Goal: Information Seeking & Learning: Learn about a topic

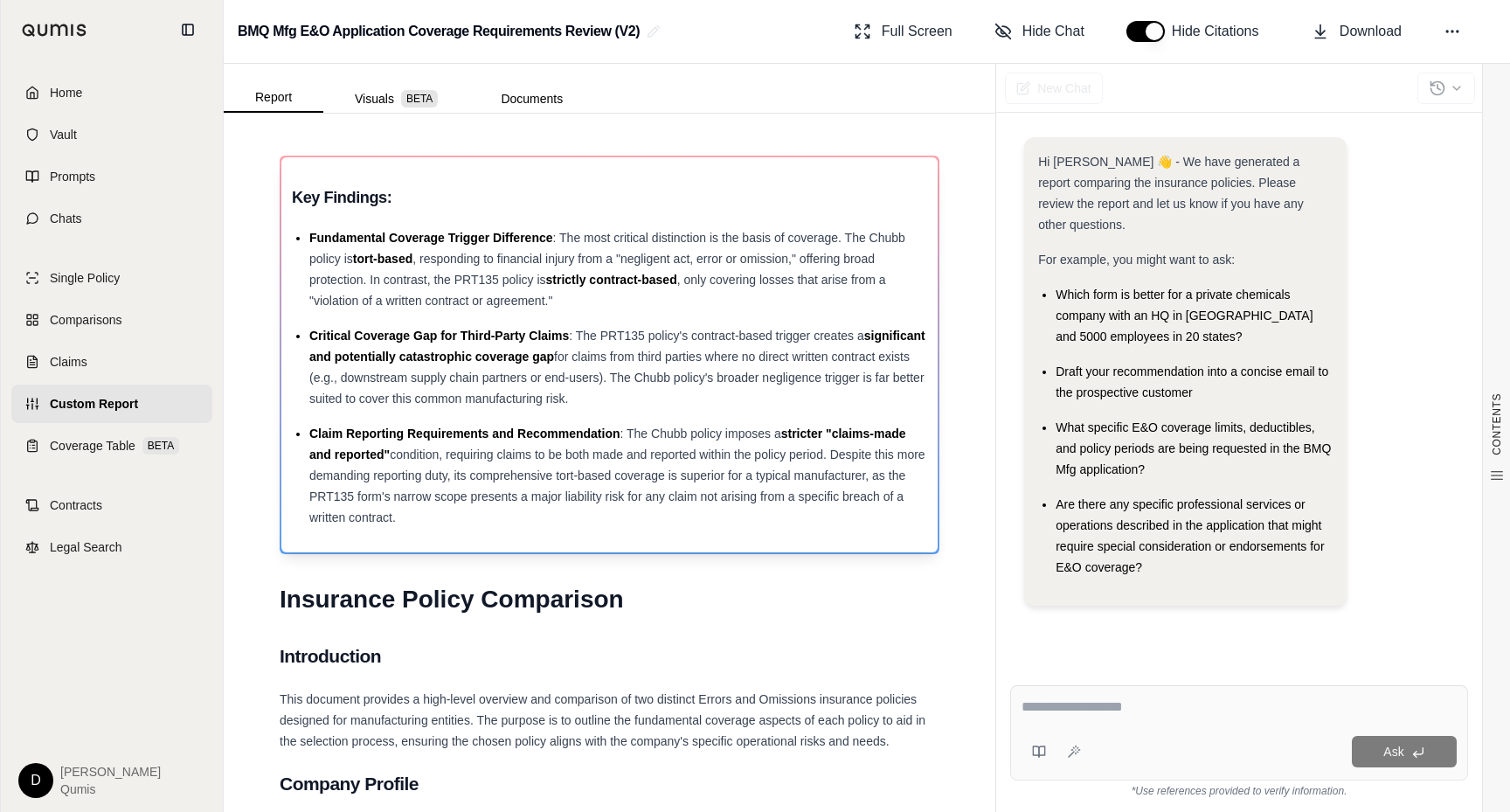
click at [616, 500] on span "condition, requiring claims to be both made and reported within the policy peri…" at bounding box center [617, 485] width 616 height 77
drag, startPoint x: 448, startPoint y: 512, endPoint x: 300, endPoint y: 199, distance: 346.2
click at [300, 199] on div "Key Findings: Fundamental Coverage Trigger Difference : The most critical disti…" at bounding box center [610, 354] width 636 height 346
click at [300, 199] on h3 "Key Findings:" at bounding box center [610, 197] width 636 height 32
drag, startPoint x: 293, startPoint y: 195, endPoint x: 476, endPoint y: 520, distance: 373.0
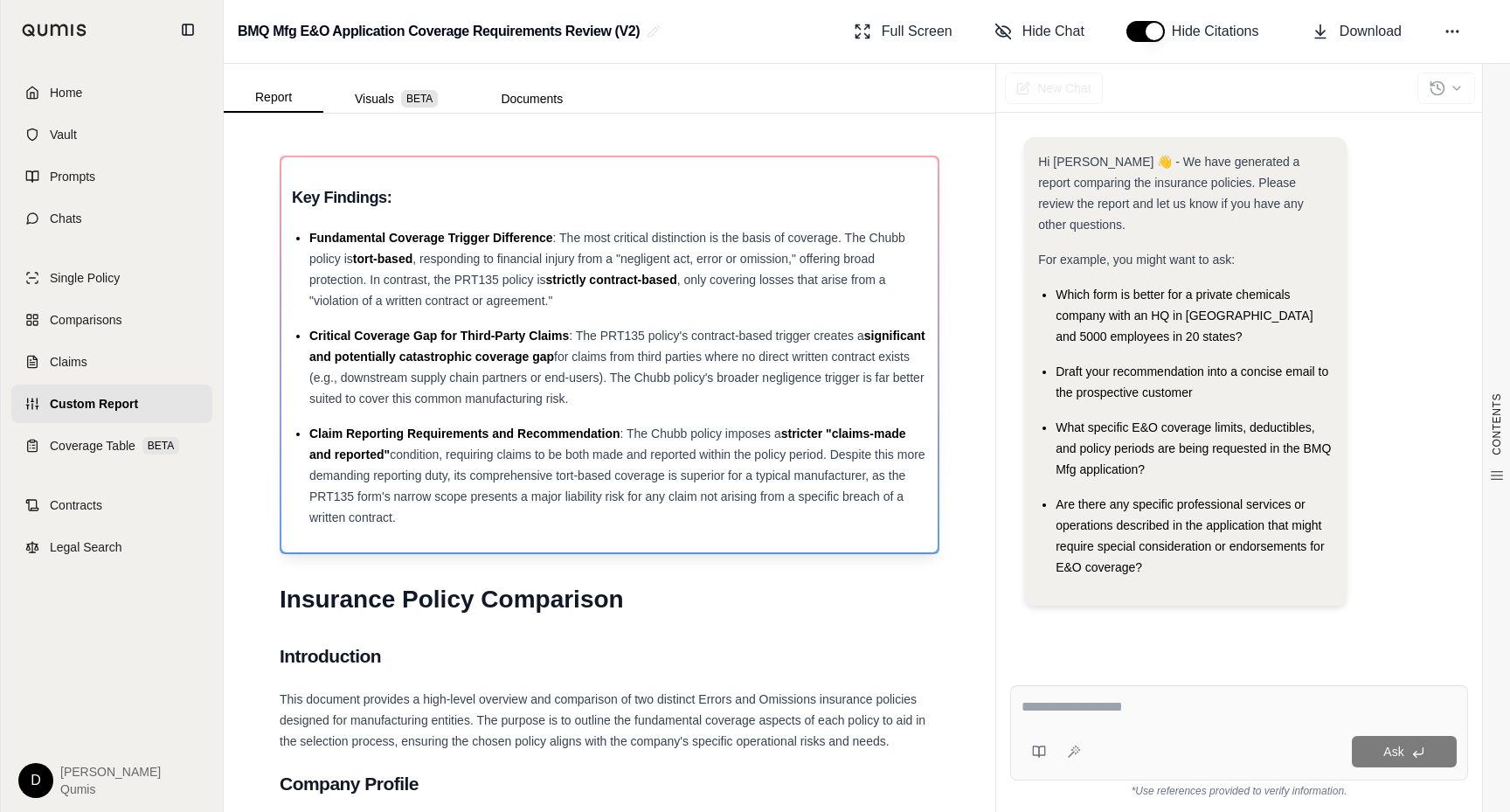
click at [476, 520] on div "Key Findings: Fundamental Coverage Trigger Difference : The most critical disti…" at bounding box center [610, 354] width 636 height 346
click at [476, 520] on div "Claim Reporting Requirements and Recommendation : The Chubb policy imposes a st…" at bounding box center [618, 476] width 618 height 105
drag, startPoint x: 507, startPoint y: 515, endPoint x: 288, endPoint y: 199, distance: 384.5
click at [288, 199] on div "Key Findings: Fundamental Coverage Trigger Difference : The most critical disti…" at bounding box center [609, 354] width 656 height 395
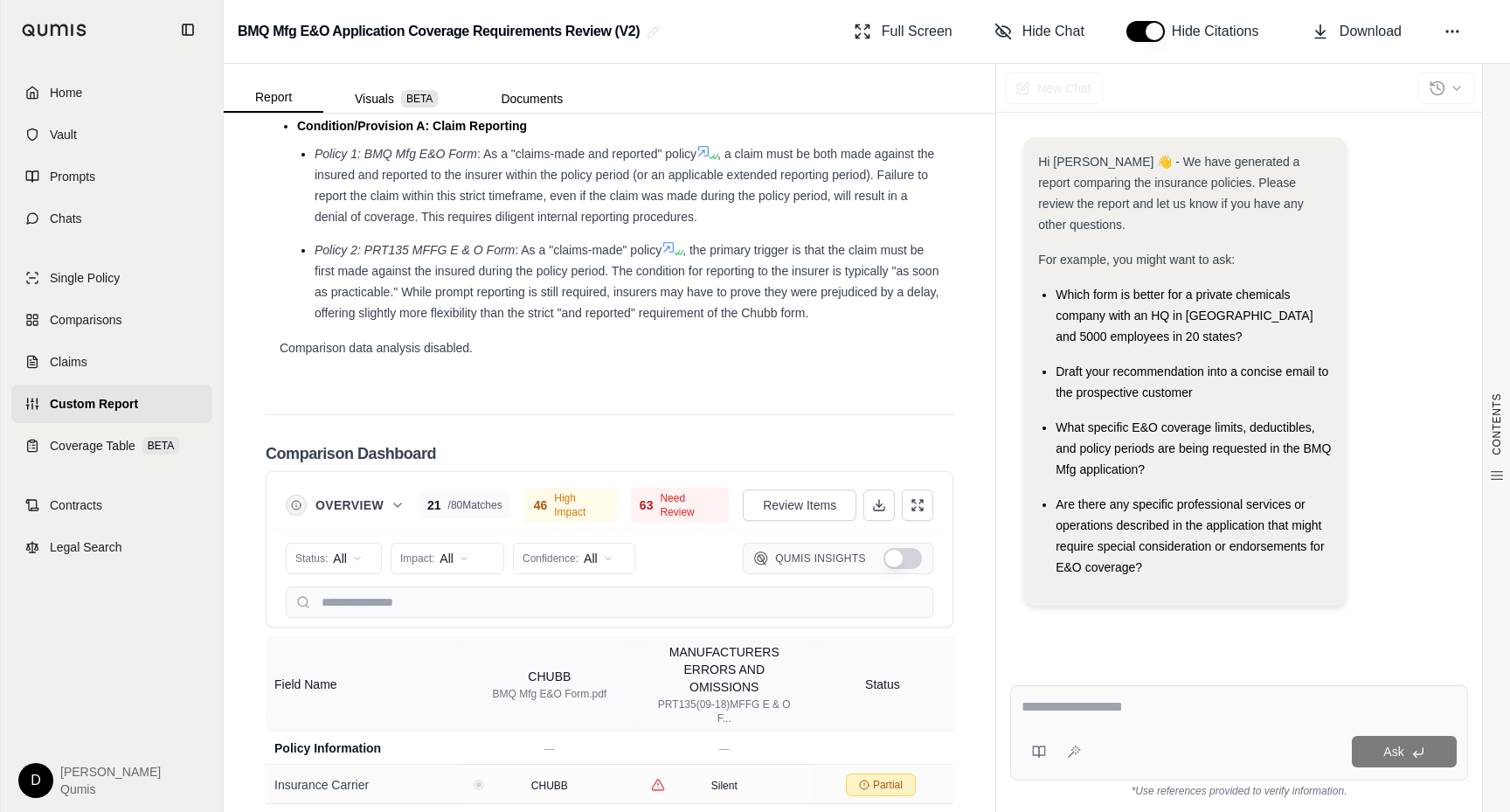
scroll to position [3070, 0]
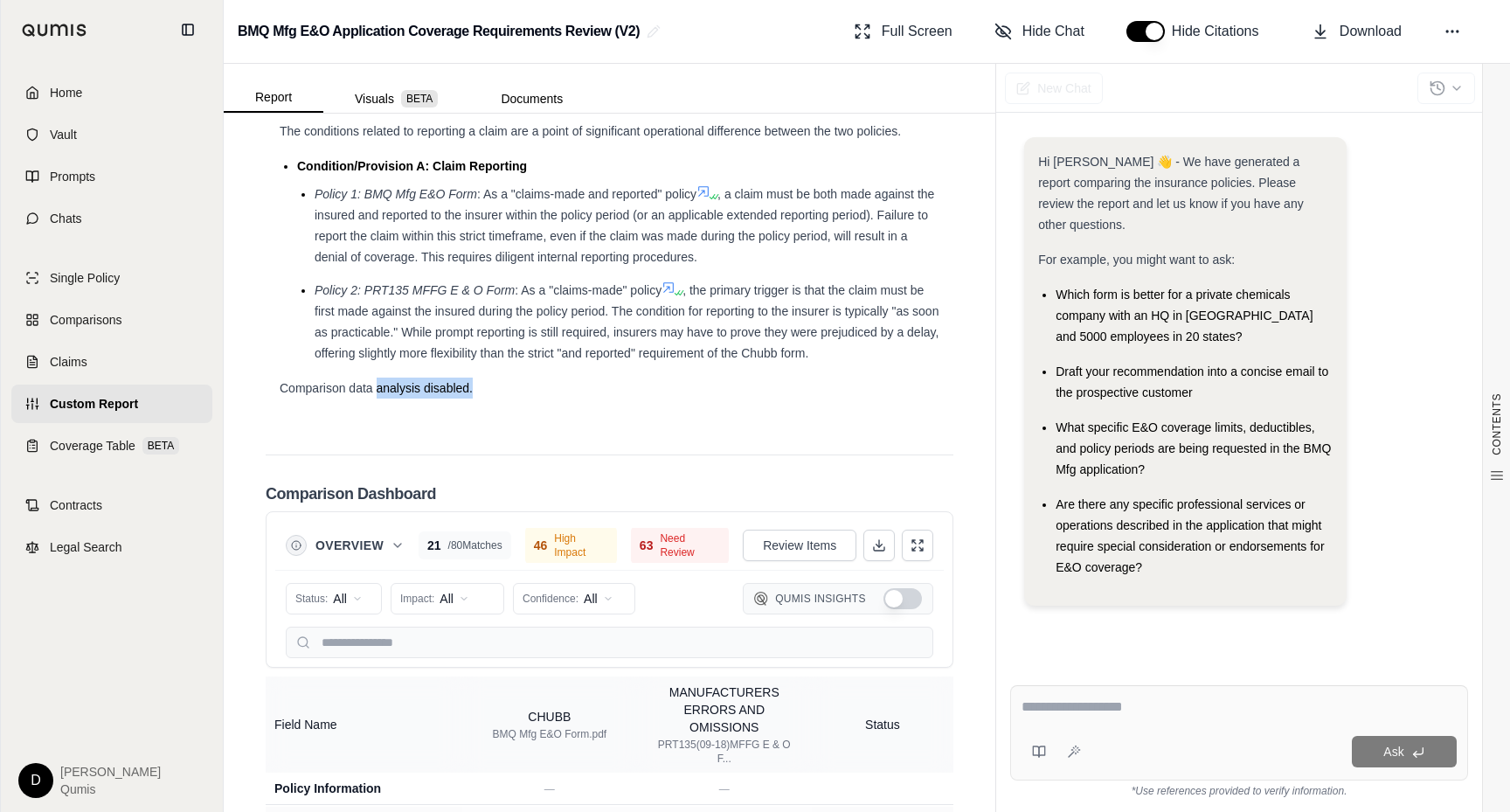
drag, startPoint x: 378, startPoint y: 394, endPoint x: 476, endPoint y: 394, distance: 98.0
click at [476, 394] on div "Comparison data analysis disabled." at bounding box center [609, 388] width 660 height 21
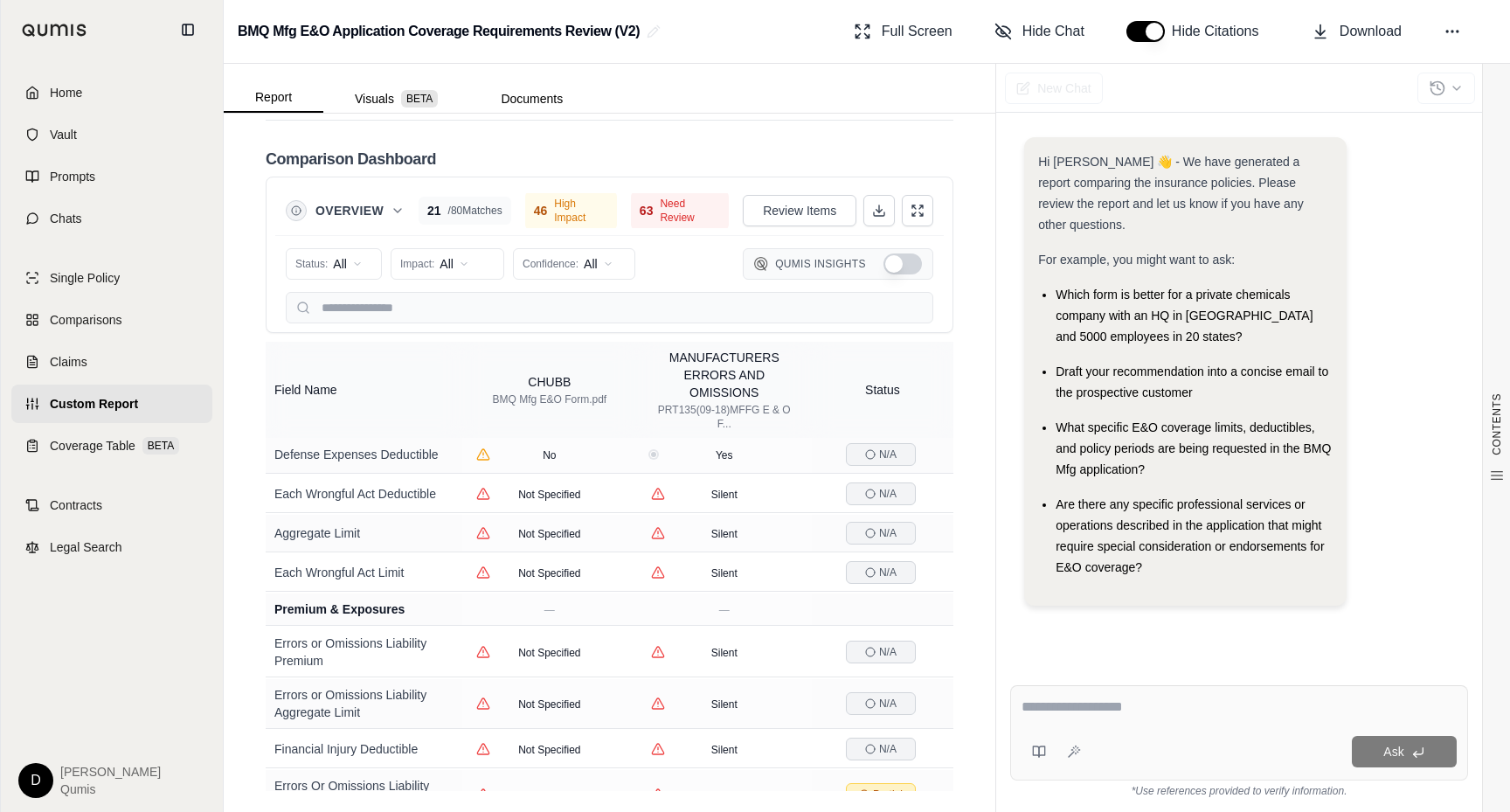
scroll to position [756, 0]
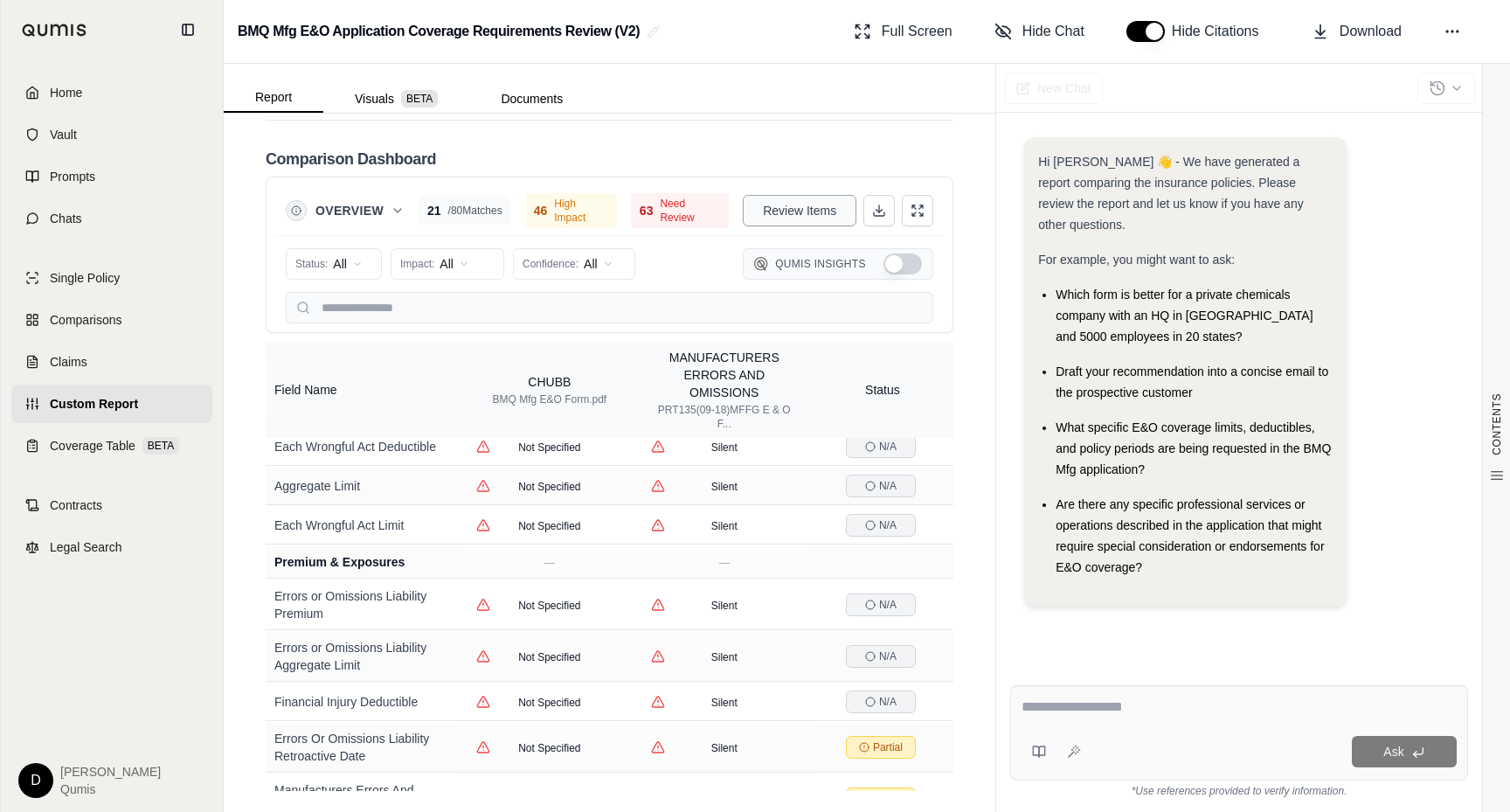
click at [806, 213] on span "Review Items" at bounding box center [800, 211] width 74 height 17
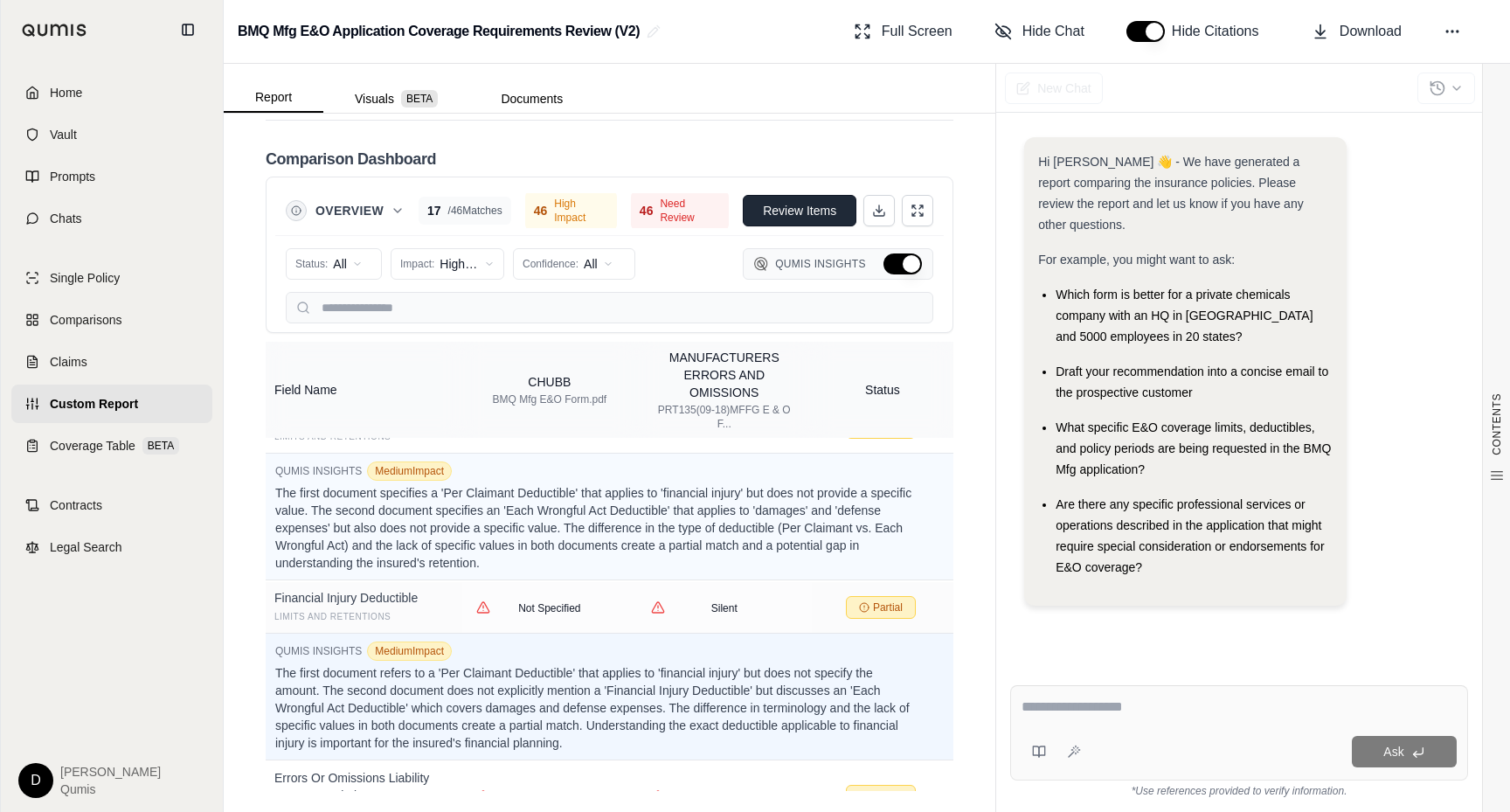
scroll to position [1173, 0]
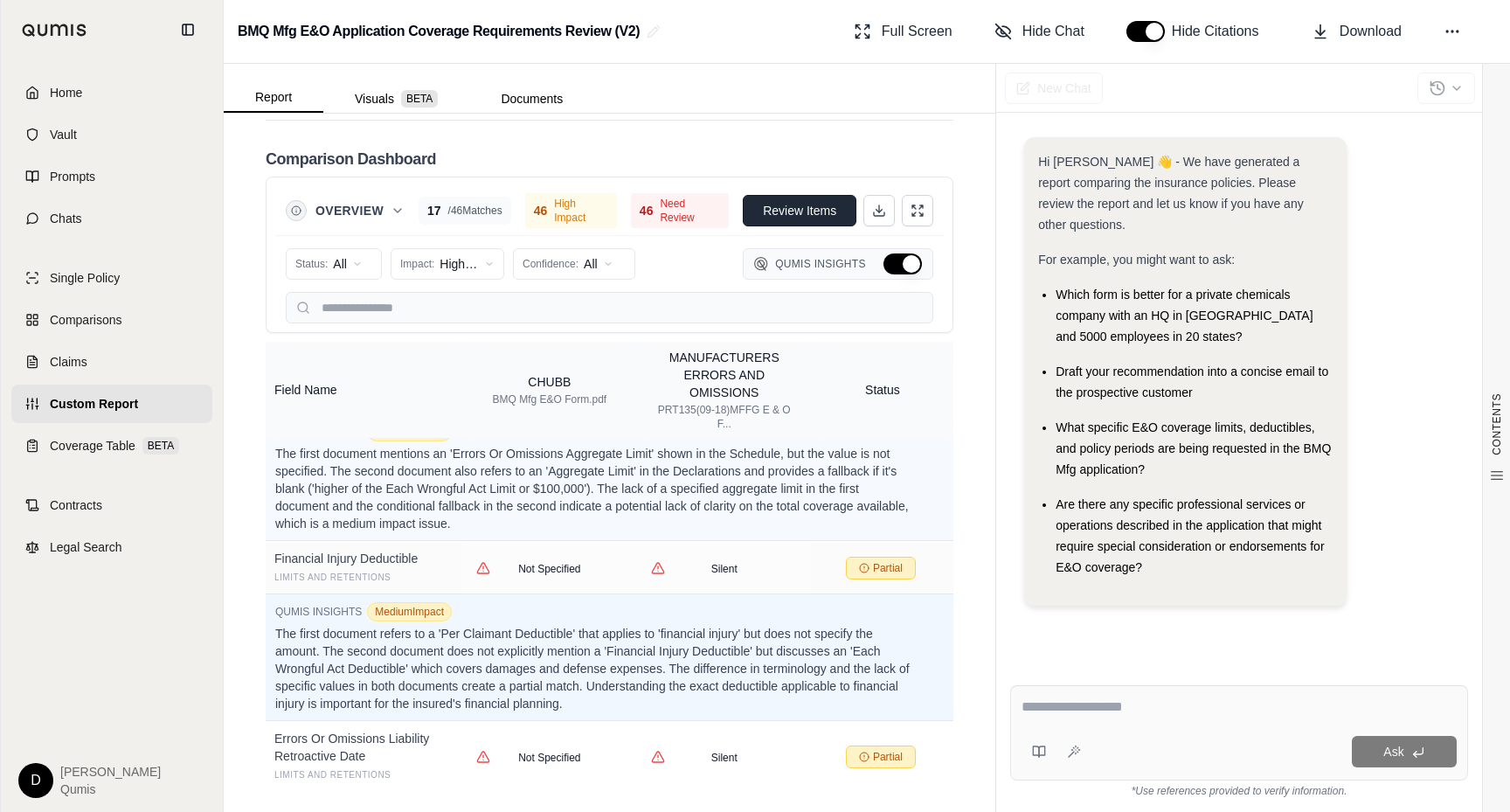
click at [806, 213] on span "Review Items" at bounding box center [800, 211] width 74 height 17
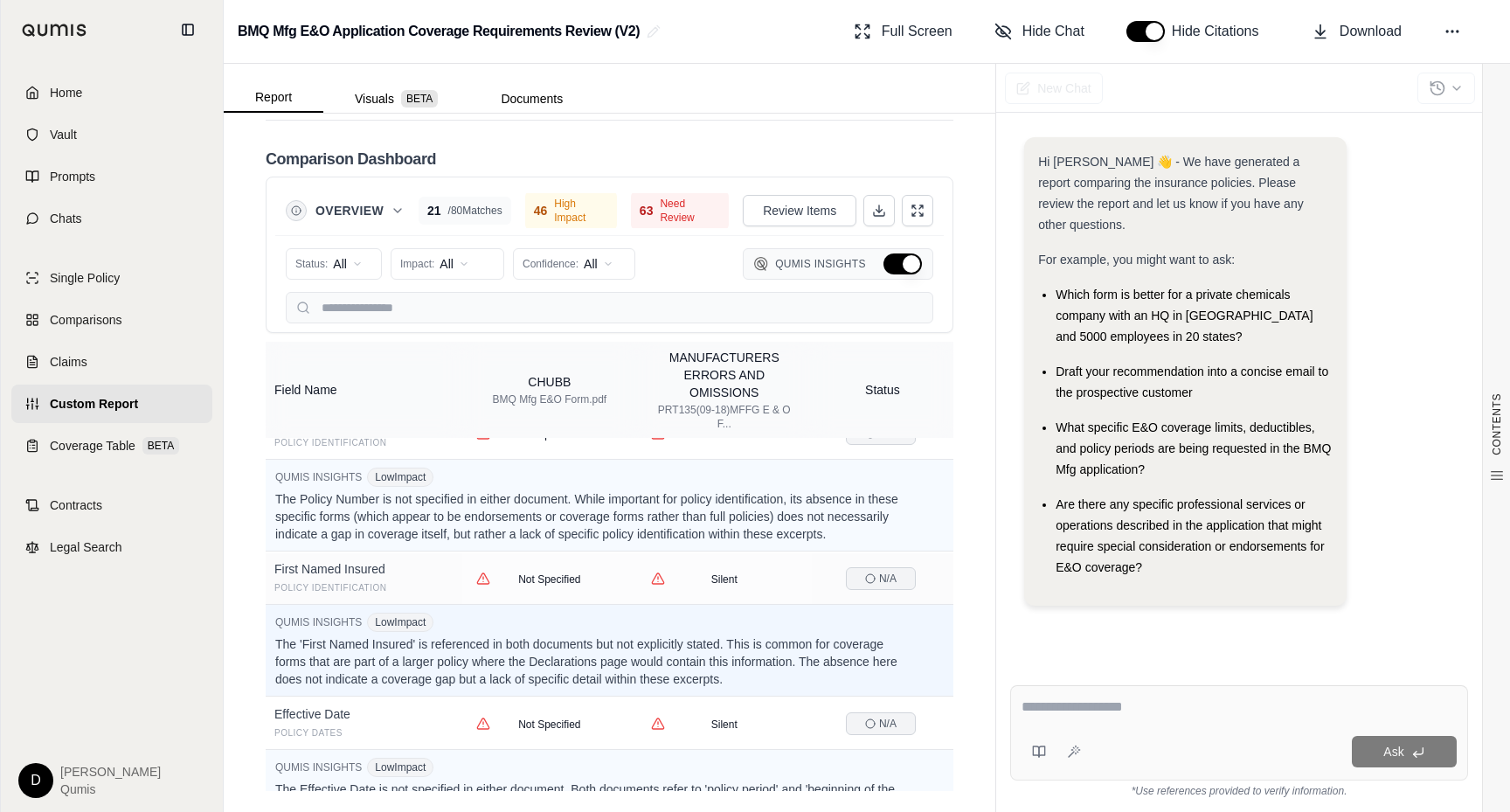
scroll to position [0, 0]
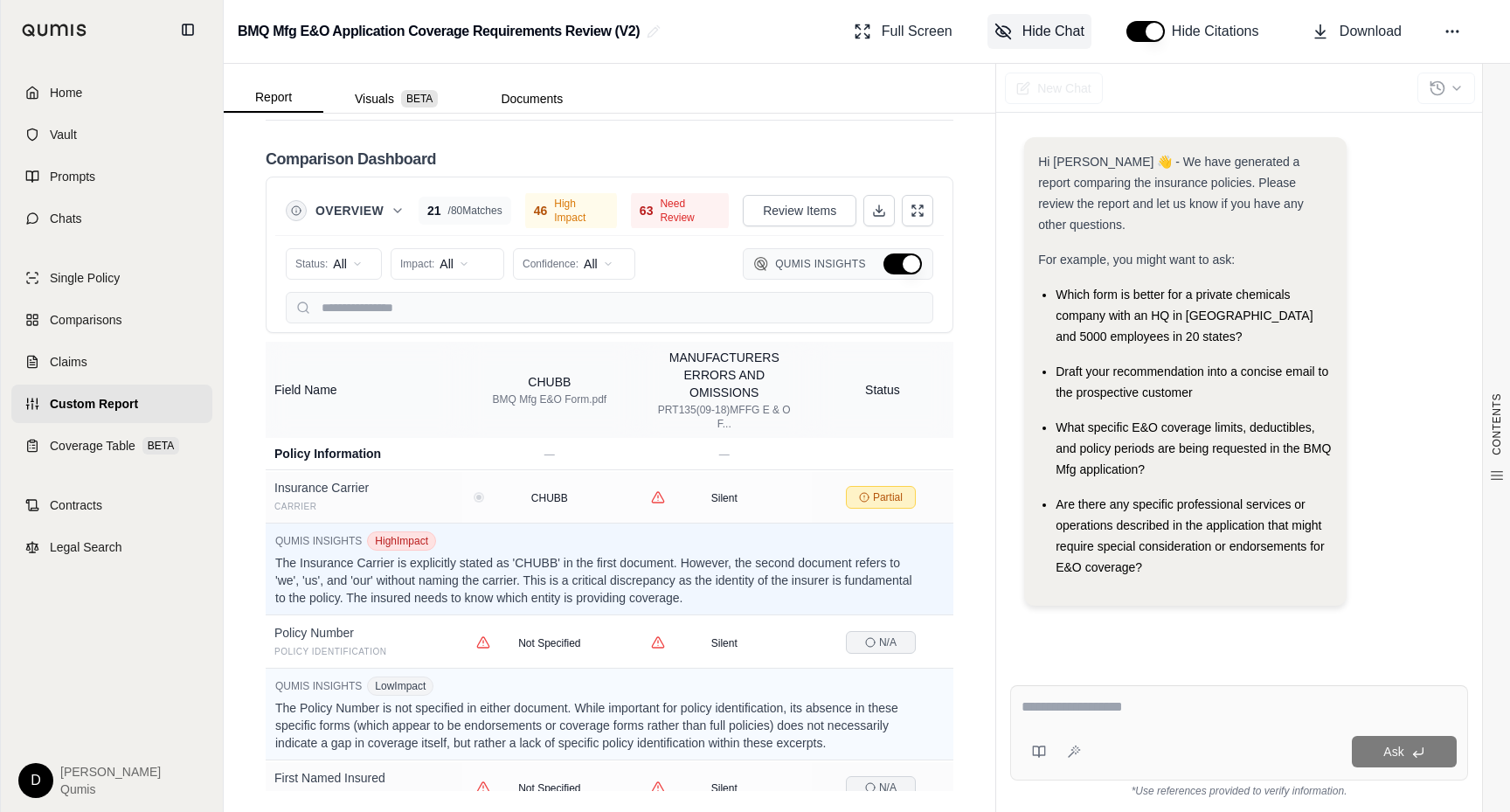
click at [1038, 38] on span "Hide Chat" at bounding box center [1053, 32] width 62 height 21
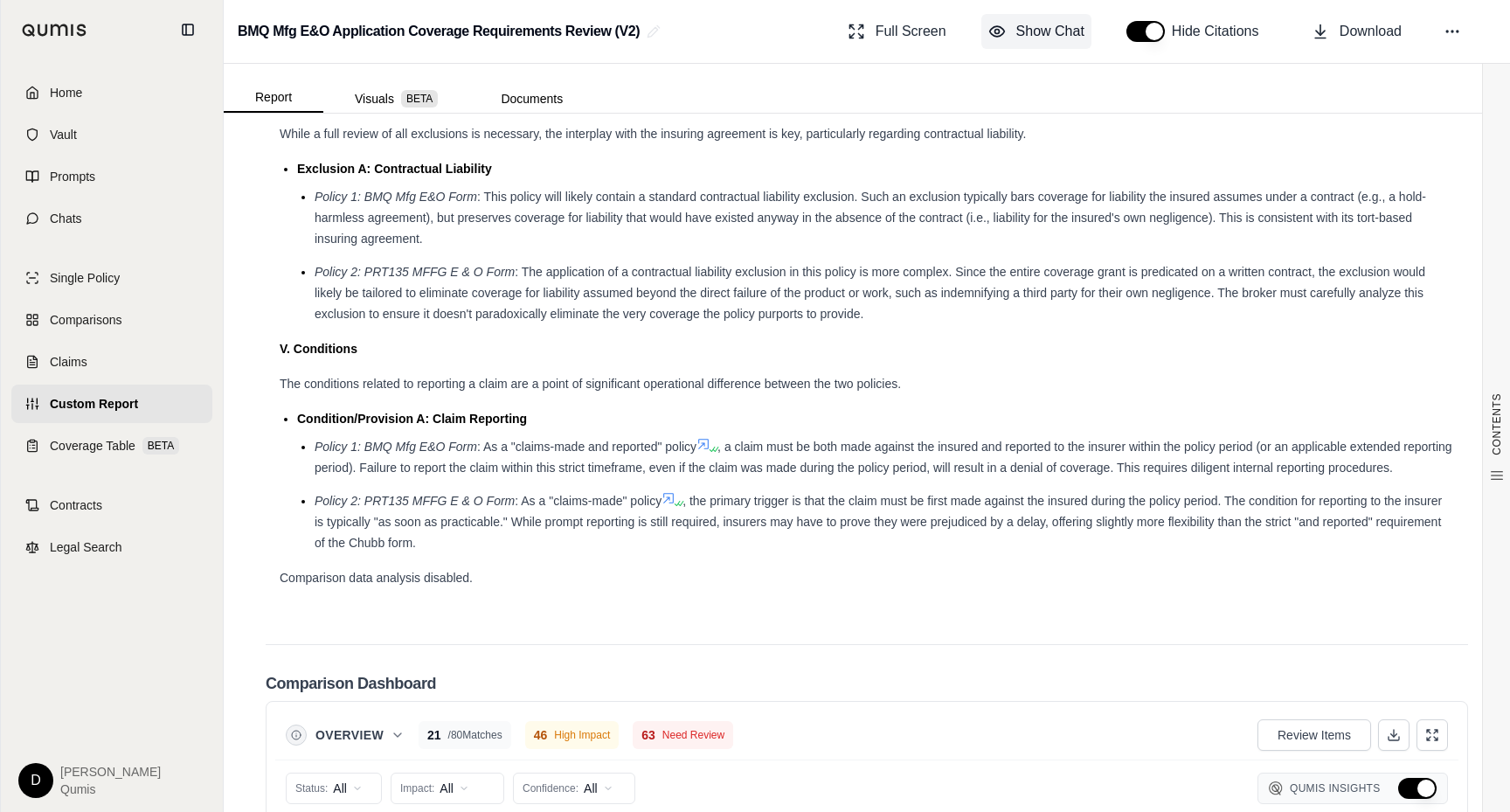
scroll to position [2650, 0]
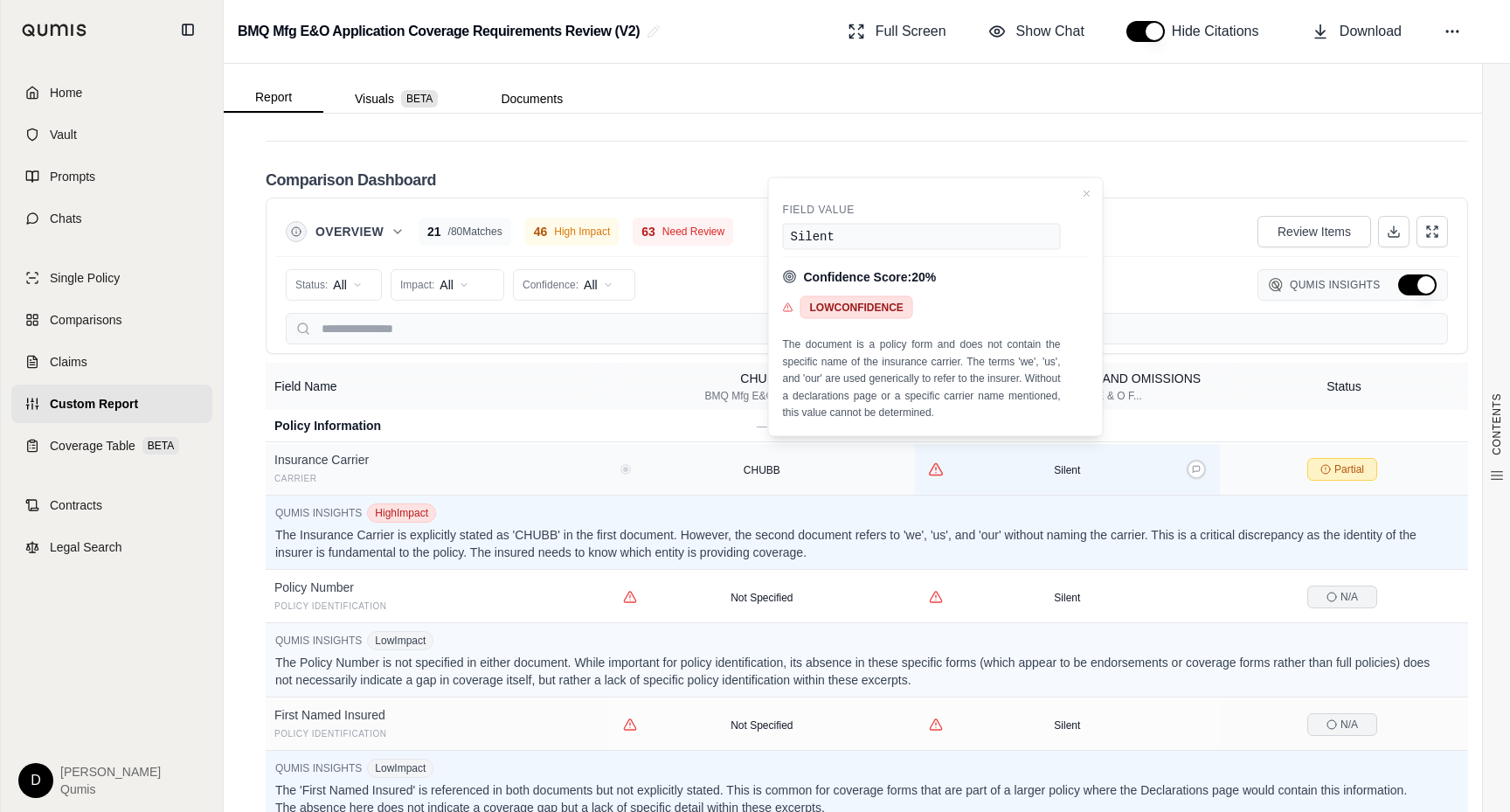
click at [935, 462] on icon "View confidence details" at bounding box center [935, 469] width 15 height 15
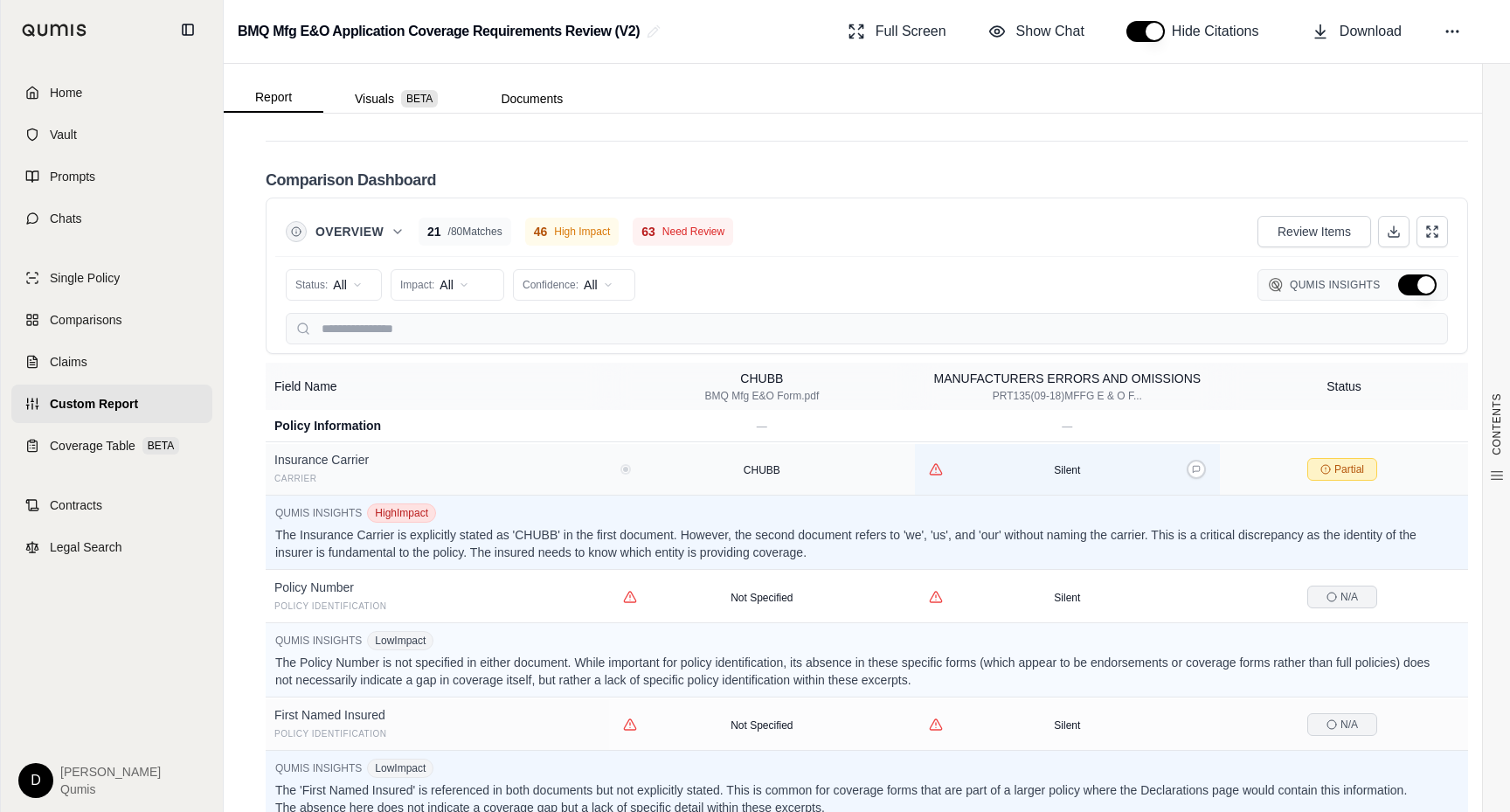
click at [1062, 464] on span "Silent" at bounding box center [1067, 470] width 26 height 12
click at [1193, 465] on icon at bounding box center [1196, 469] width 9 height 9
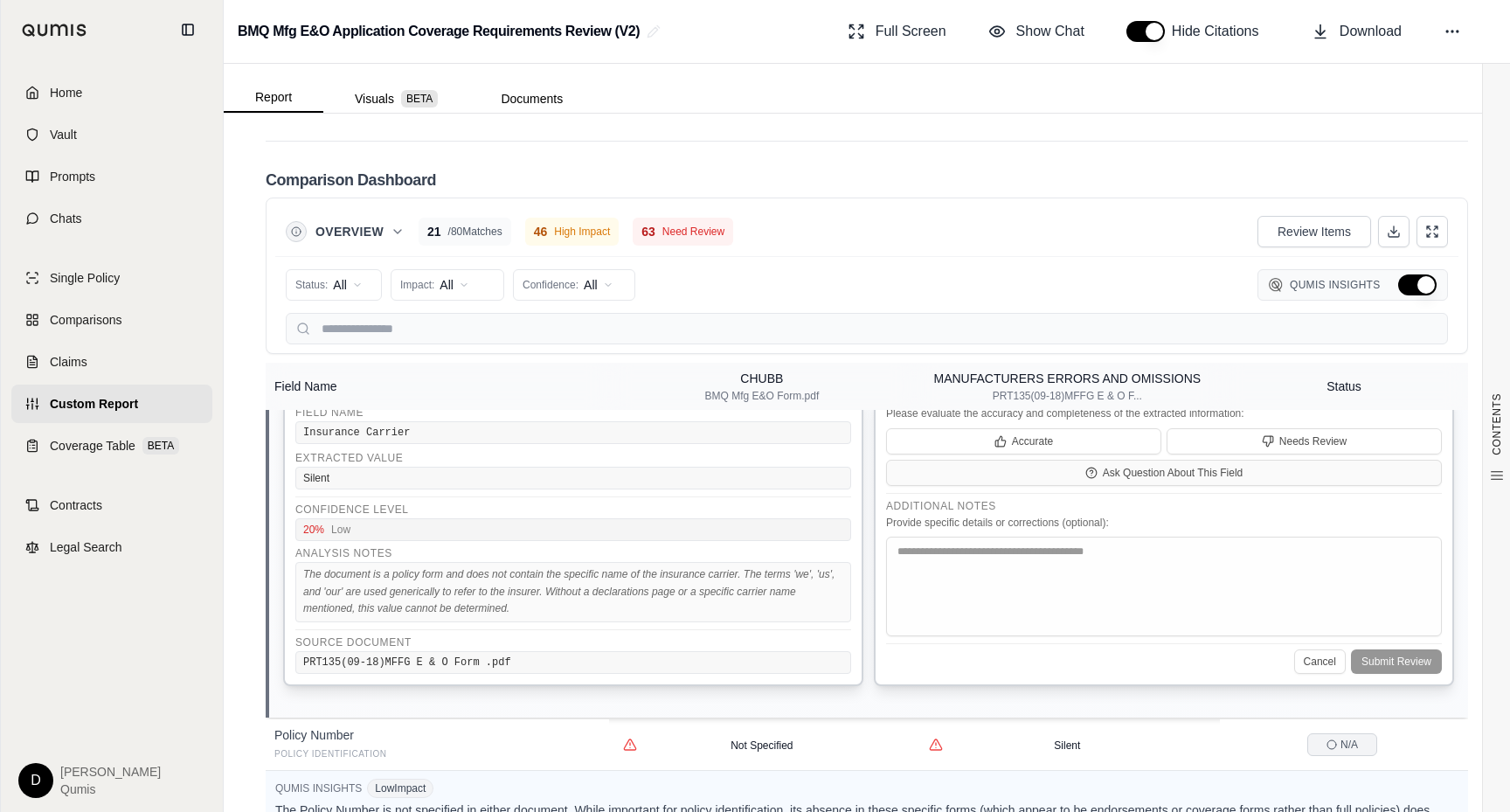
scroll to position [249, 0]
click at [579, 649] on div "PRT135(09-18)MFFG E & O Form .pdf" at bounding box center [574, 661] width 556 height 23
click at [493, 649] on div "PRT135(09-18)MFFG E & O Form .pdf" at bounding box center [574, 661] width 556 height 23
click at [436, 573] on span "The document is a policy form and does not contain the specific name of the ins…" at bounding box center [569, 589] width 531 height 46
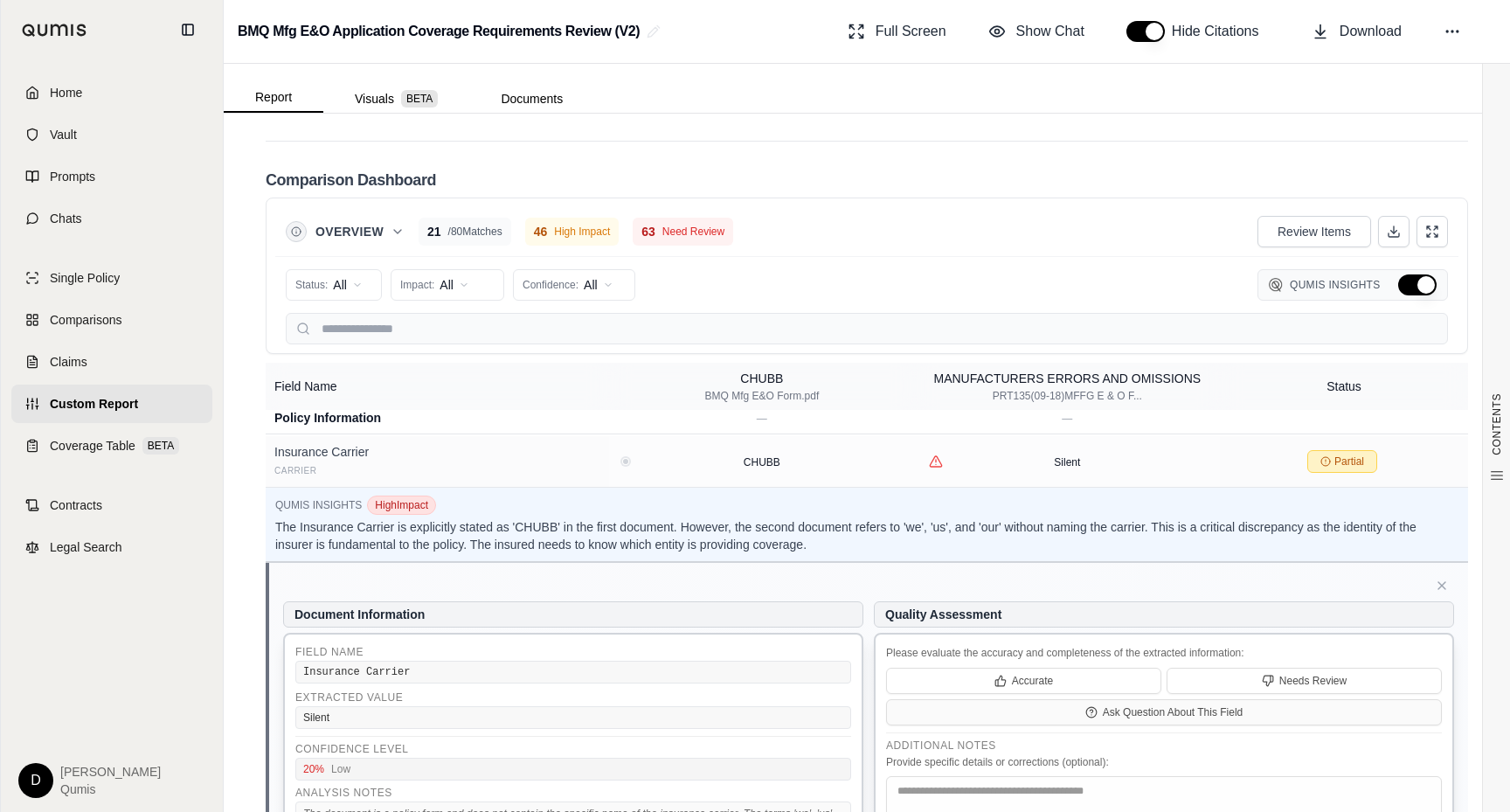
scroll to position [0, 0]
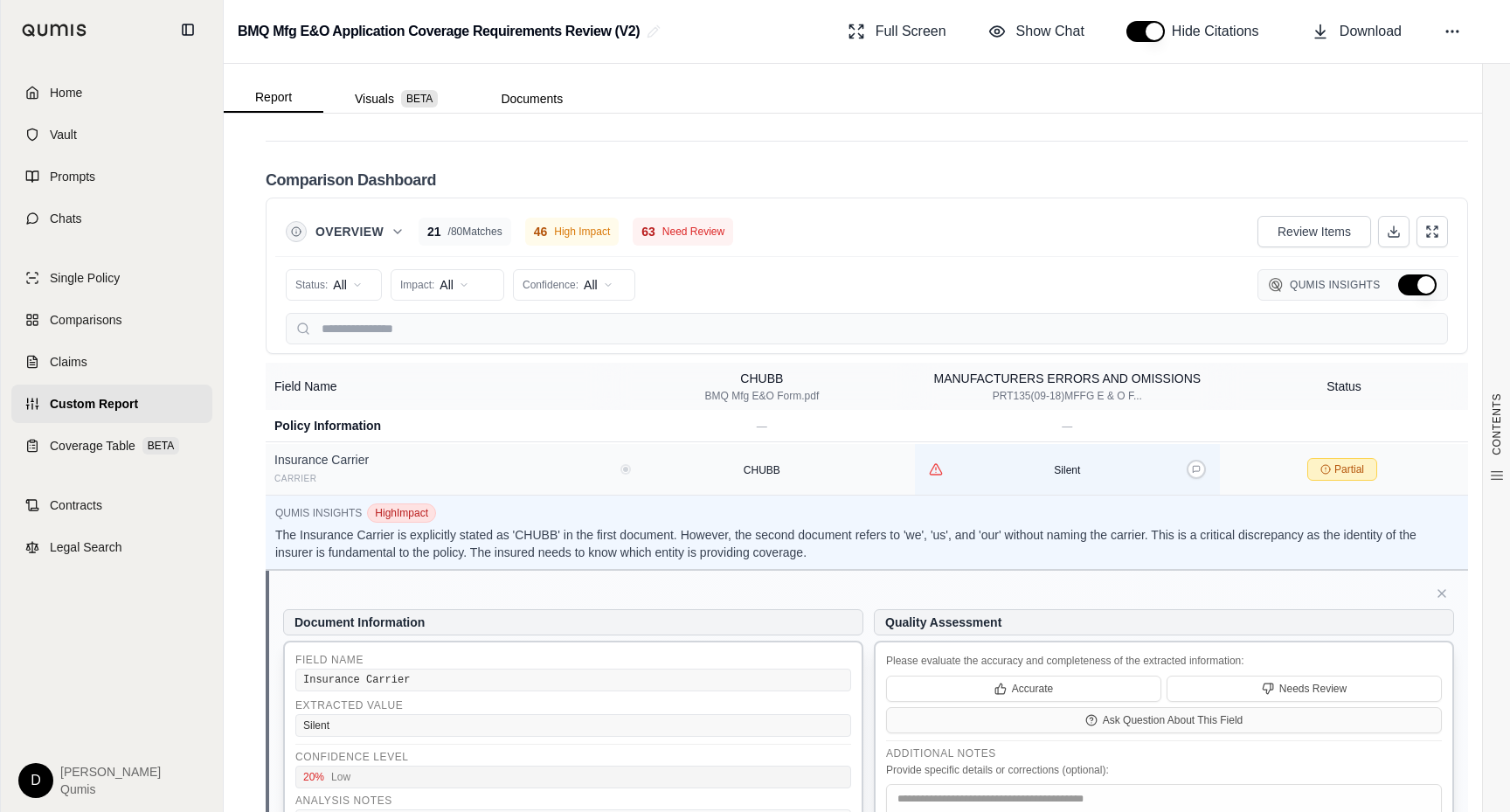
click at [1070, 461] on td "Silent" at bounding box center [1068, 470] width 305 height 52
click at [1188, 460] on button at bounding box center [1197, 469] width 19 height 19
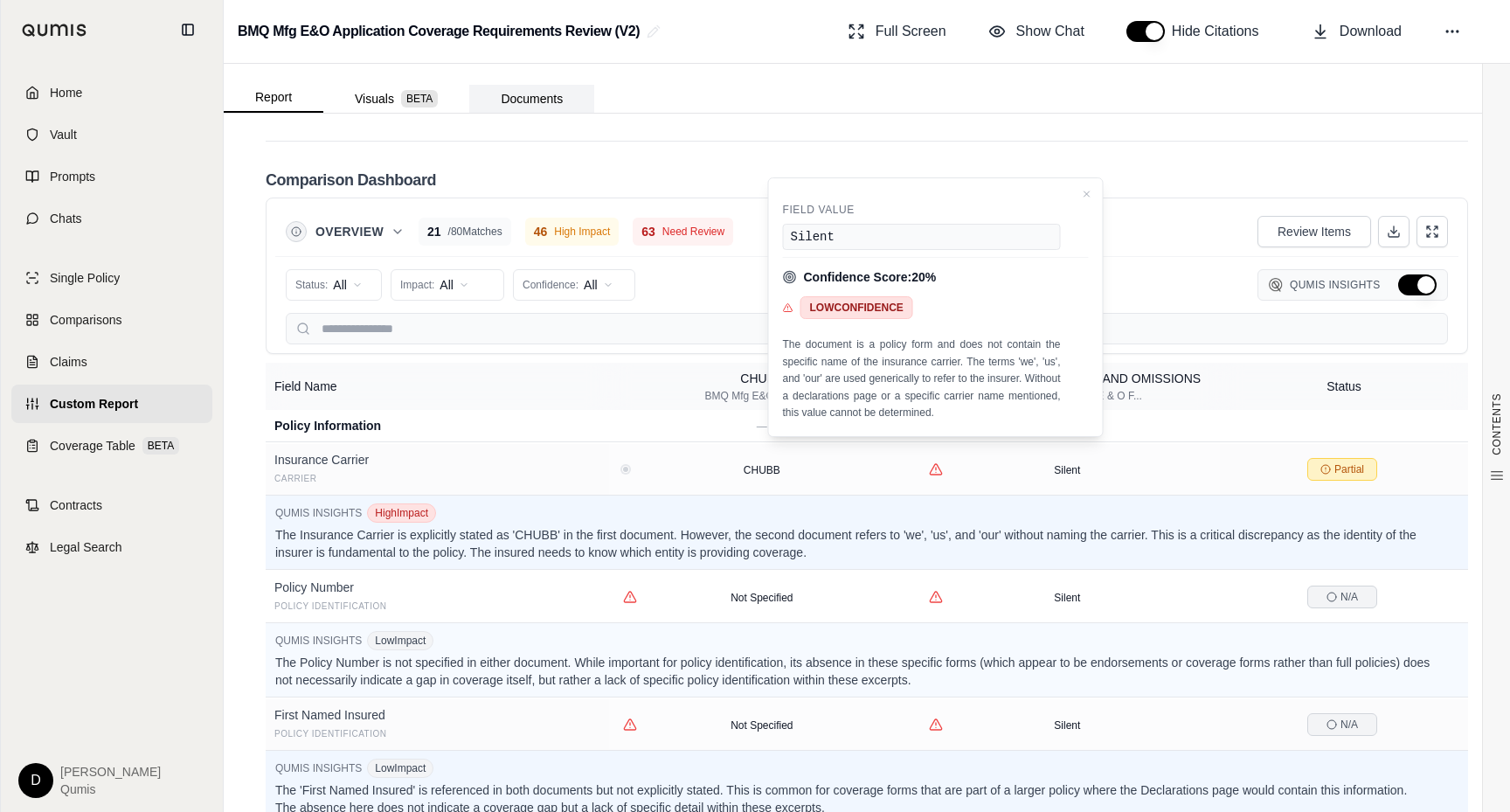
click at [540, 96] on button "Documents" at bounding box center [531, 99] width 125 height 28
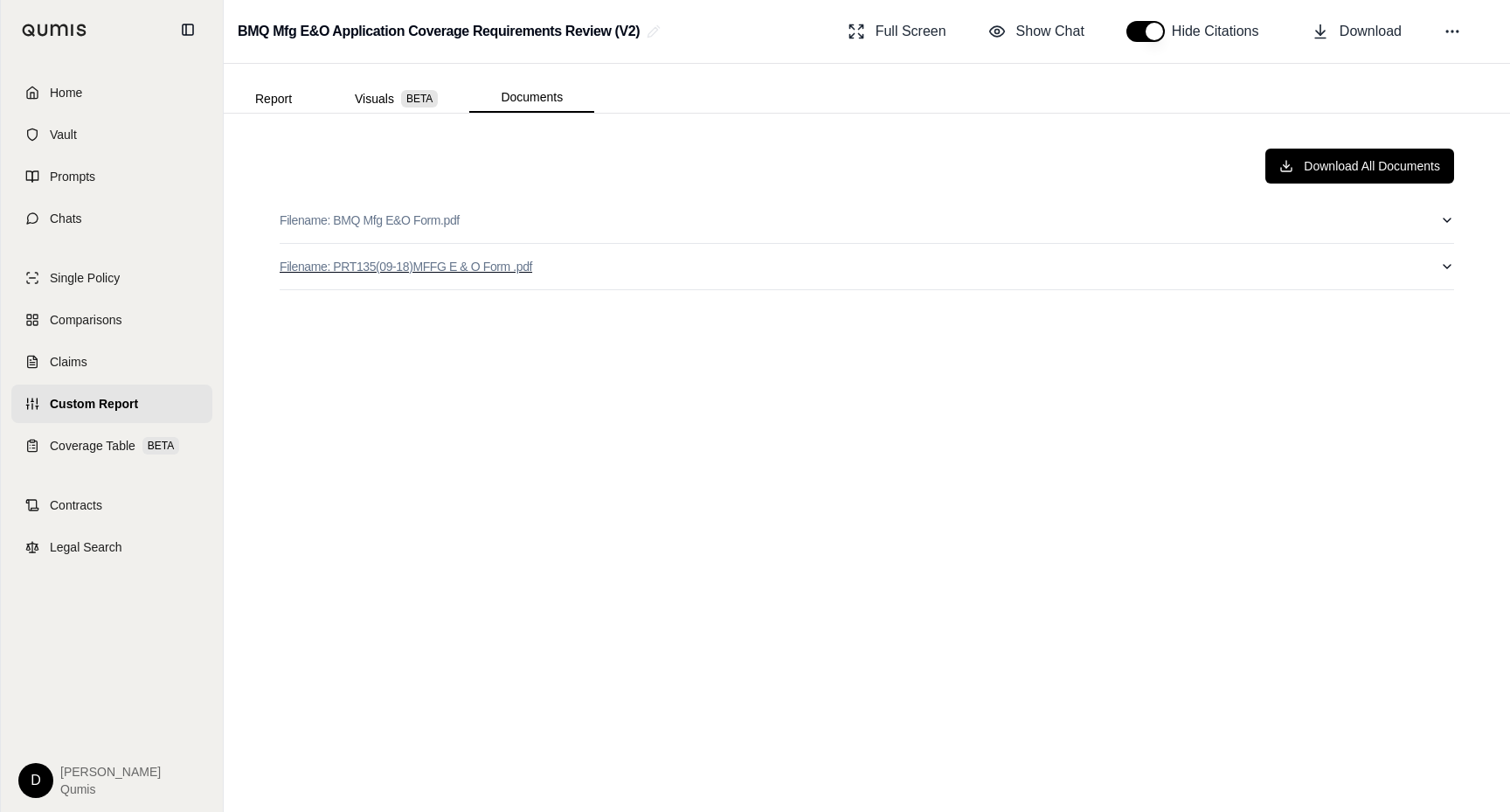
click at [599, 256] on button "Filename: PRT135(09-18)MFFG E & O Form .pdf" at bounding box center [867, 266] width 1175 height 45
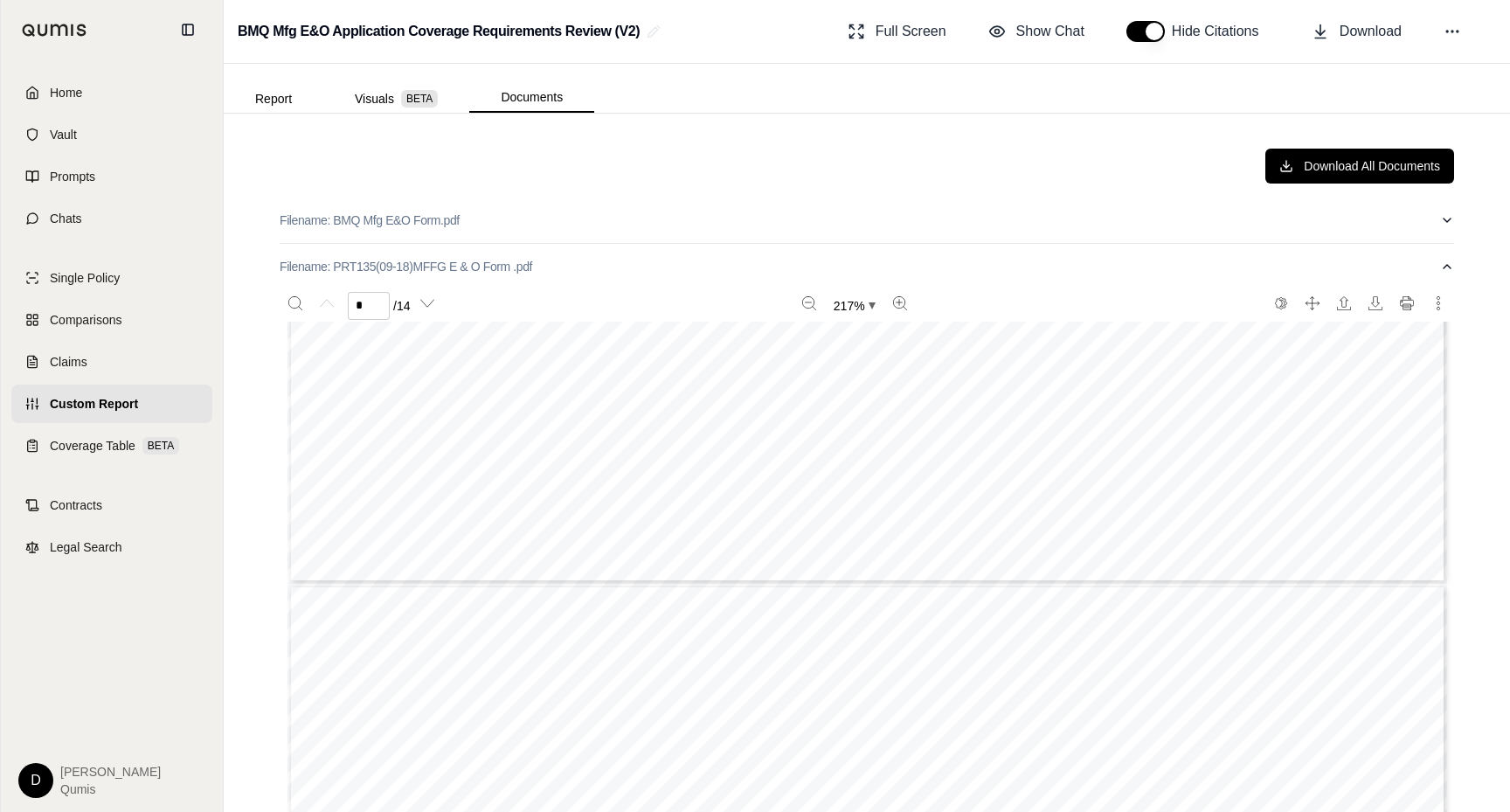
scroll to position [1246, 0]
drag, startPoint x: 728, startPoint y: 501, endPoint x: 951, endPoint y: 506, distance: 223.1
click at [951, 506] on span "2018 The Travelers Indemnity Company. All rights reserved." at bounding box center [888, 505] width 395 height 15
click at [951, 507] on span "2018 The Travelers Indemnity Company. All rights reserved." at bounding box center [888, 505] width 395 height 15
drag, startPoint x: 968, startPoint y: 506, endPoint x: 740, endPoint y: 516, distance: 228.2
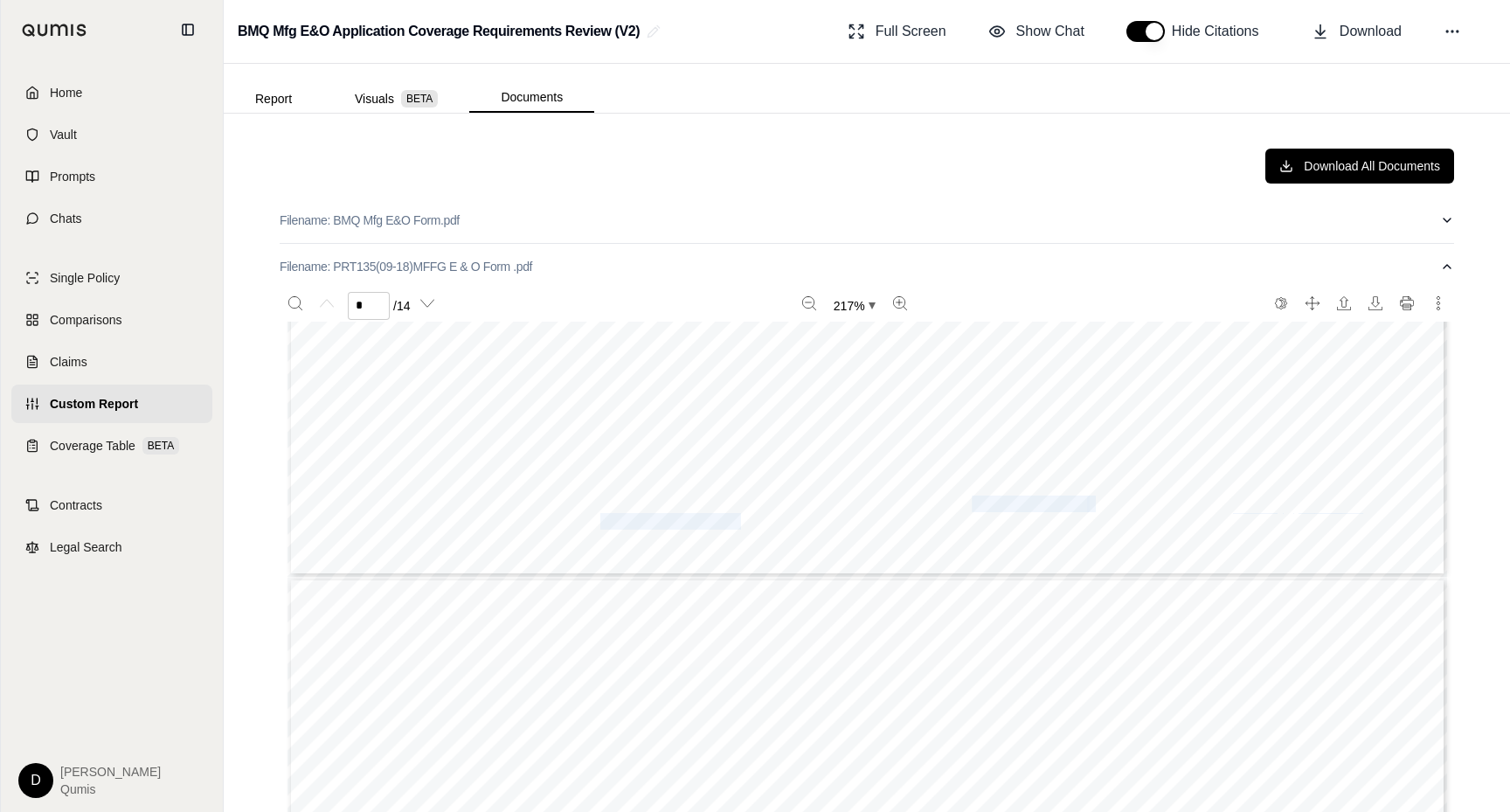
click at [740, 516] on span "Includes copyrighted material of Insurance Services Office, Inc. with its permi…" at bounding box center [873, 523] width 547 height 15
drag, startPoint x: 773, startPoint y: 506, endPoint x: 773, endPoint y: 529, distance: 23.0
click at [773, 529] on span "Includes copyrighted material of Insurance Services Office, Inc. with its permi…" at bounding box center [873, 523] width 547 height 15
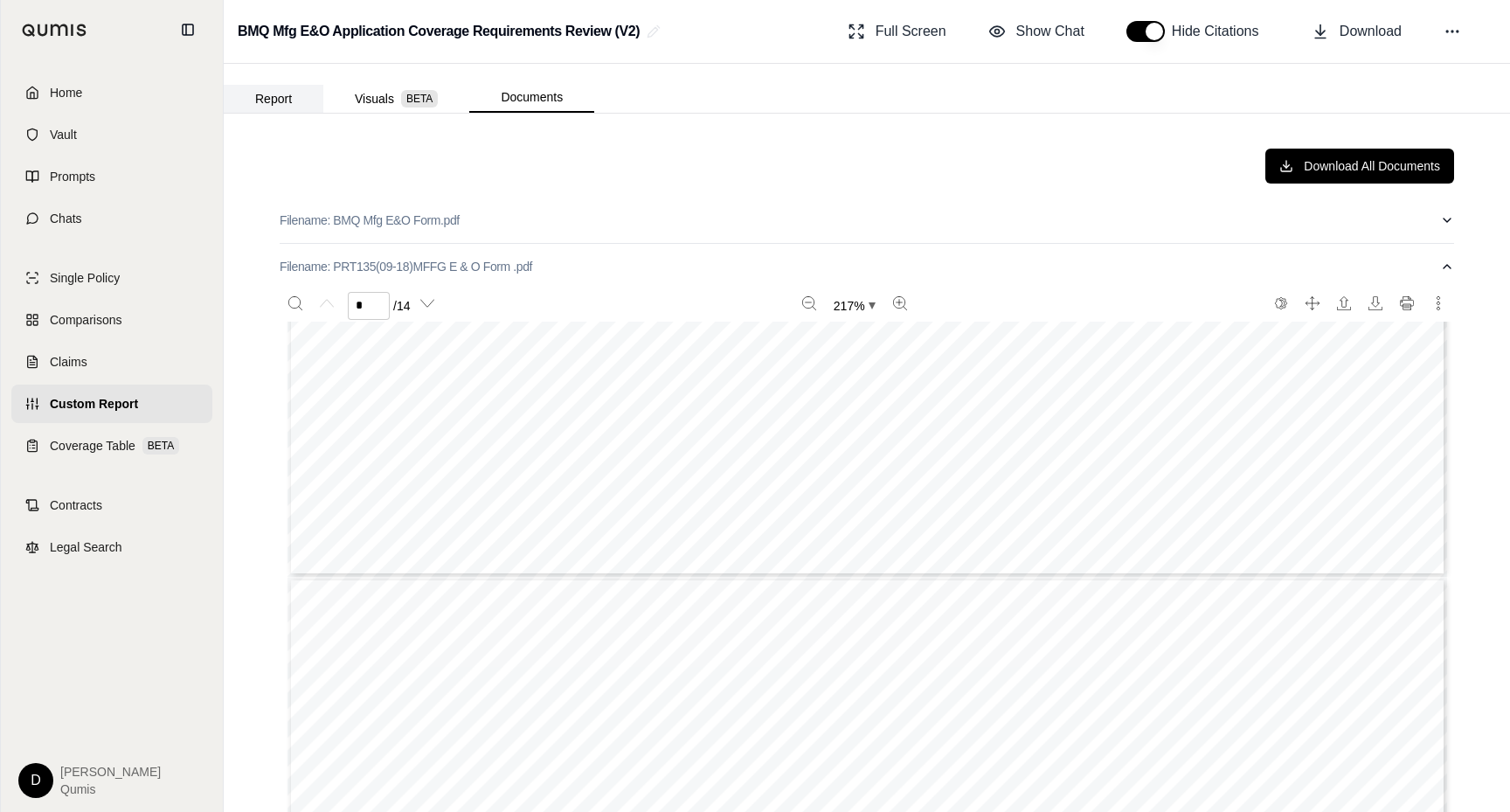
click at [295, 108] on button "Report" at bounding box center [274, 99] width 100 height 28
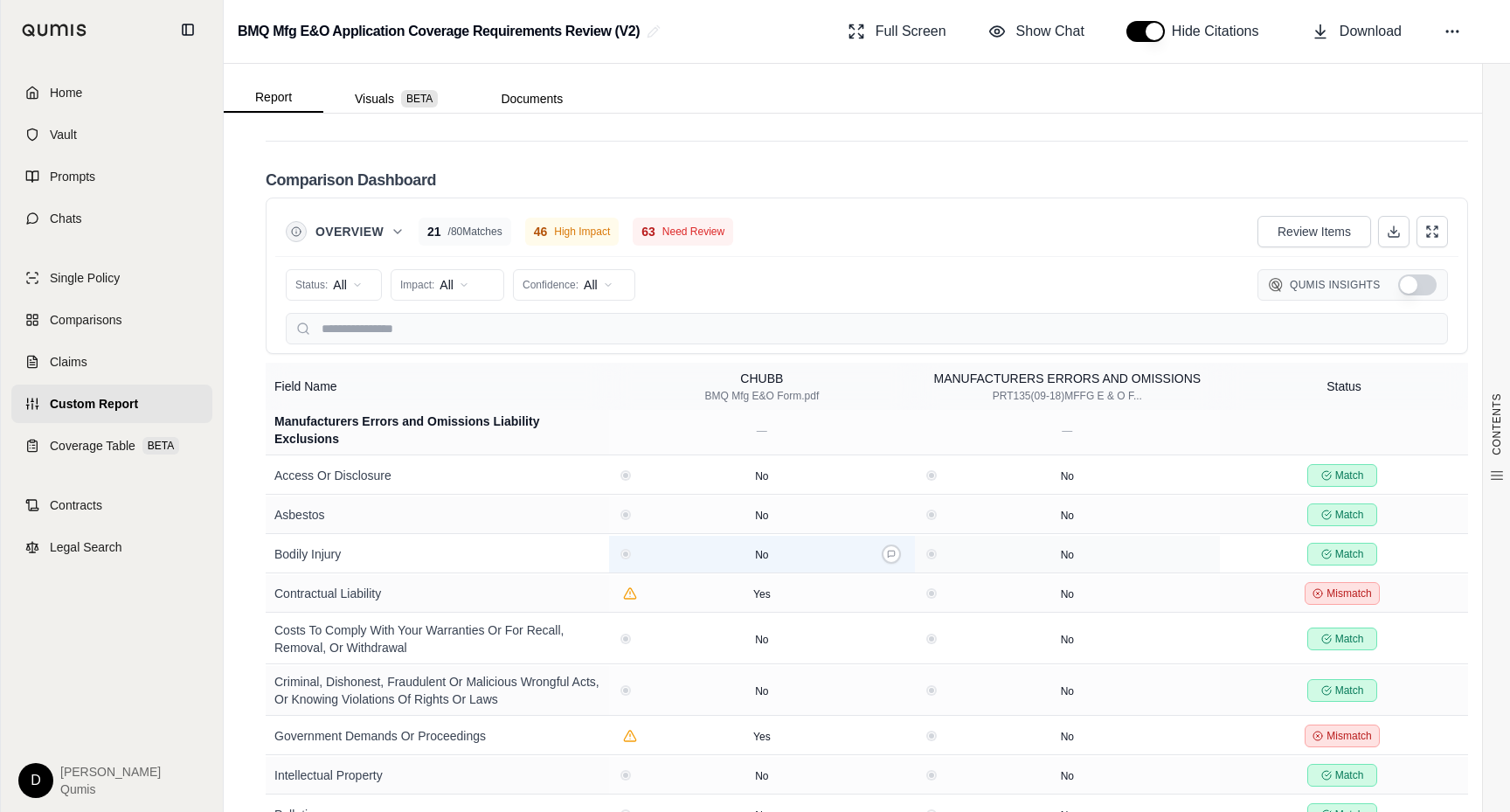
scroll to position [2747, 0]
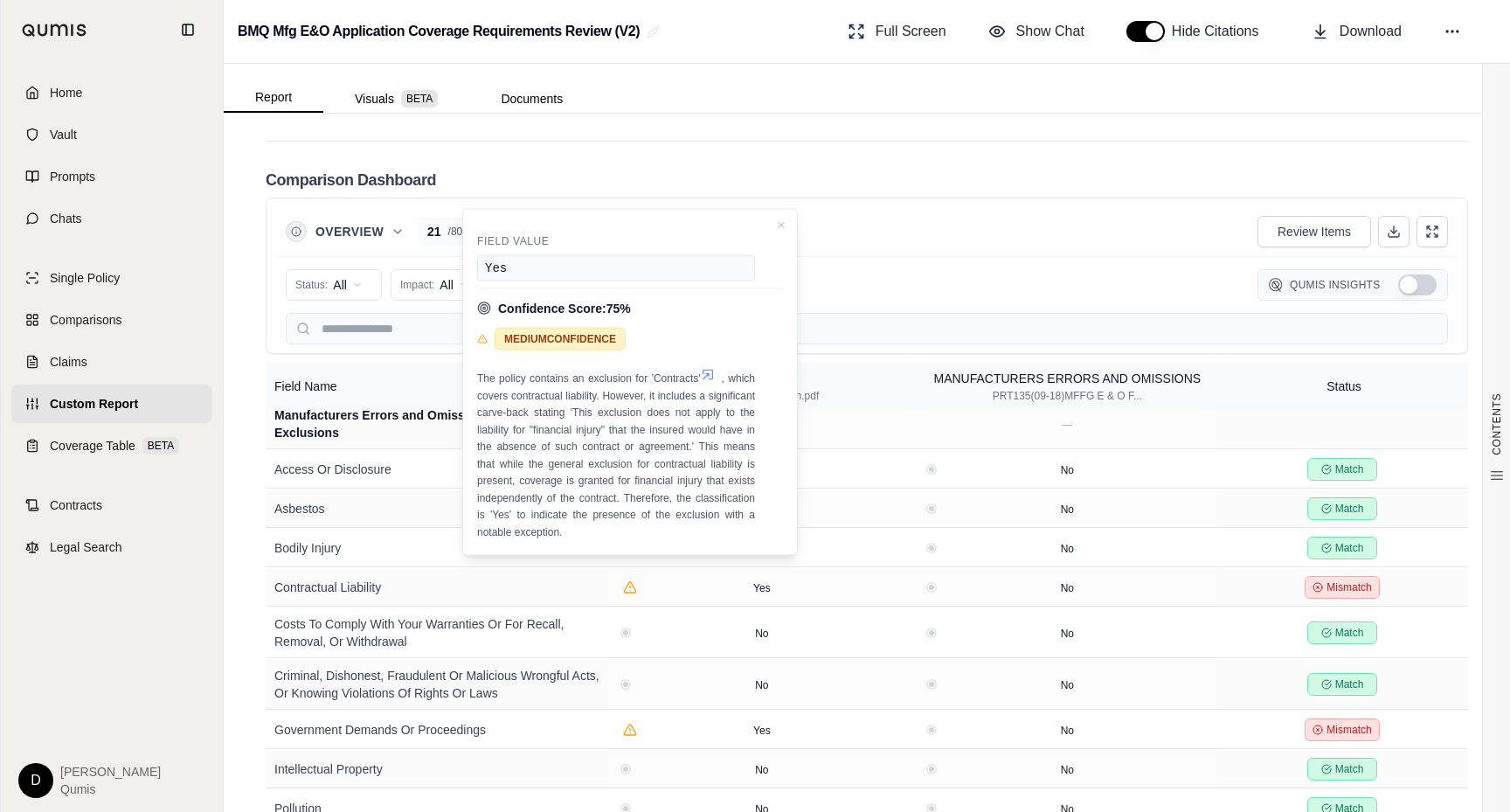
click at [705, 382] on div "The policy contains an exclusion for 'Contracts' , which covers contractual lia…" at bounding box center [616, 454] width 278 height 173
click at [707, 372] on icon at bounding box center [708, 374] width 14 height 14
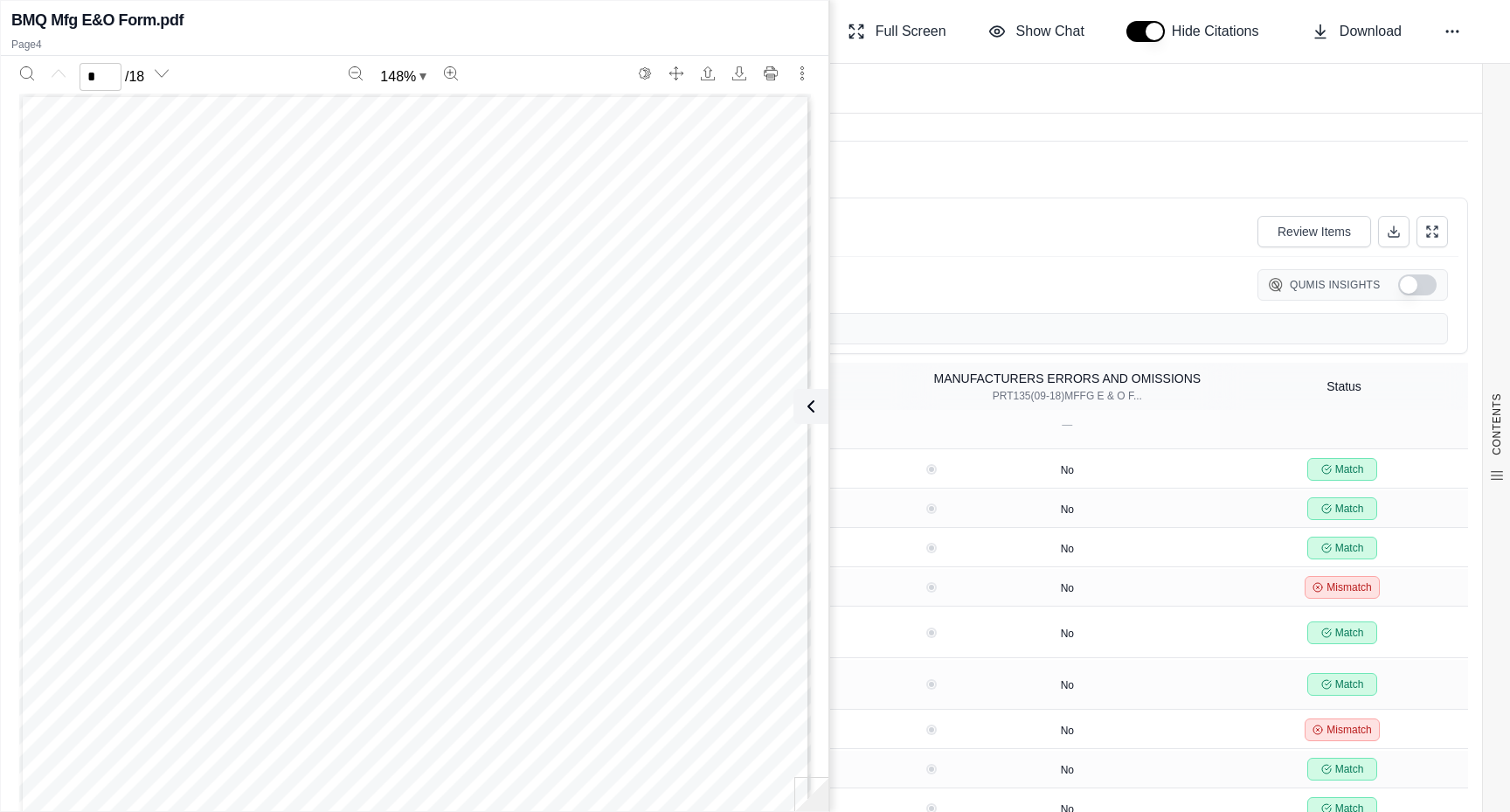
type input "*"
click at [814, 395] on button at bounding box center [807, 406] width 35 height 35
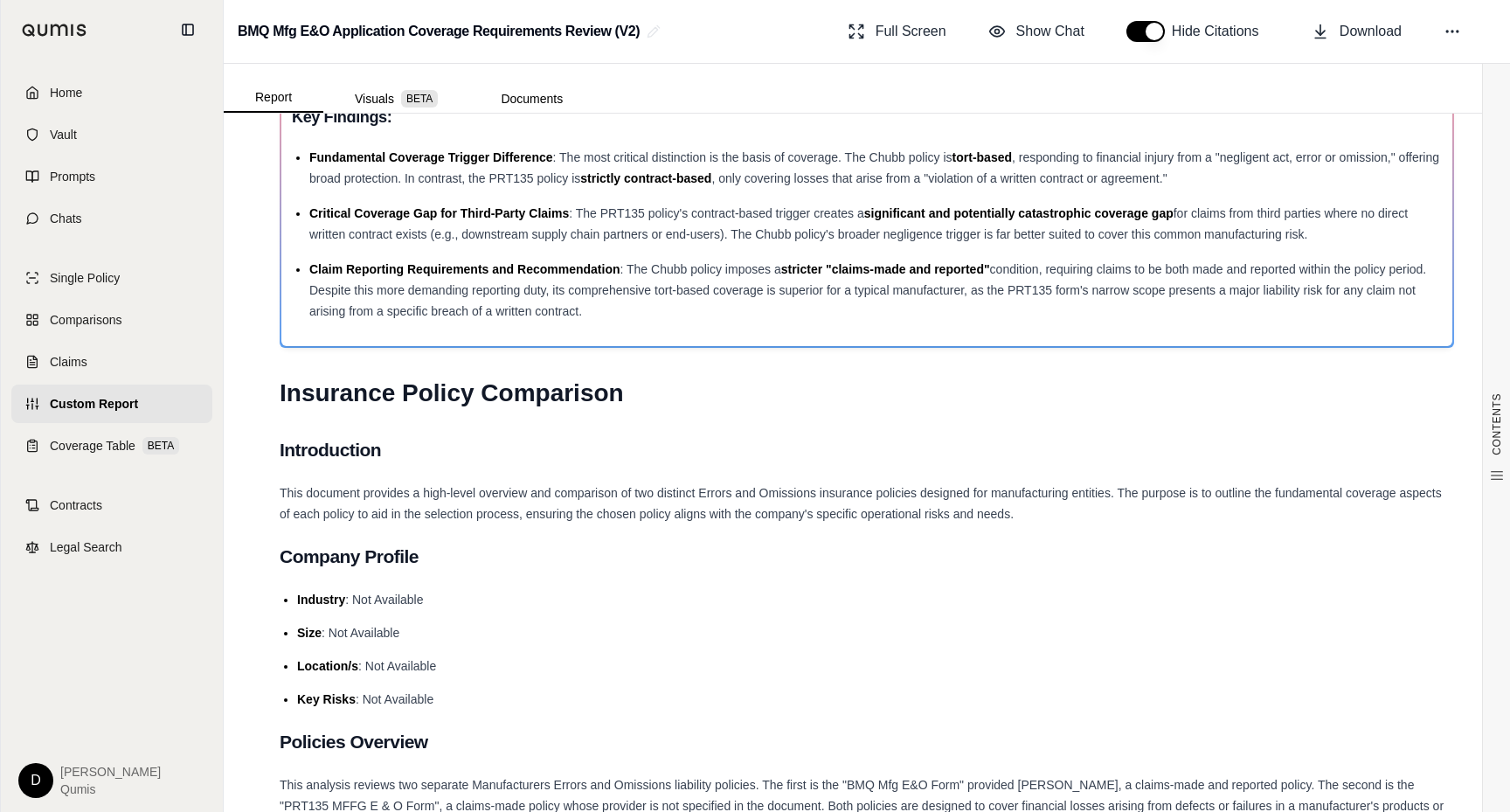
scroll to position [0, 0]
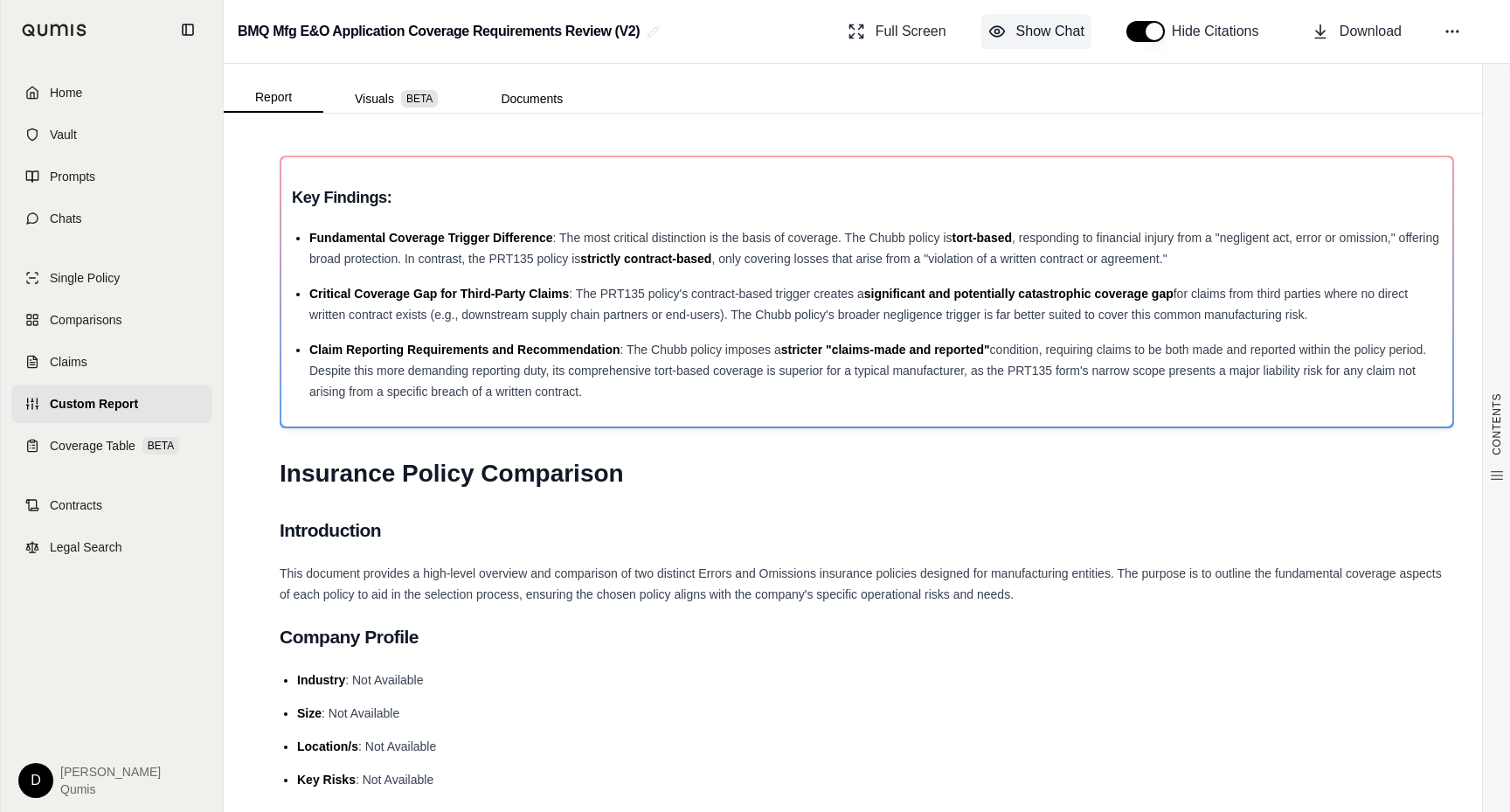
click at [1009, 45] on button "Show Chat" at bounding box center [1036, 32] width 110 height 35
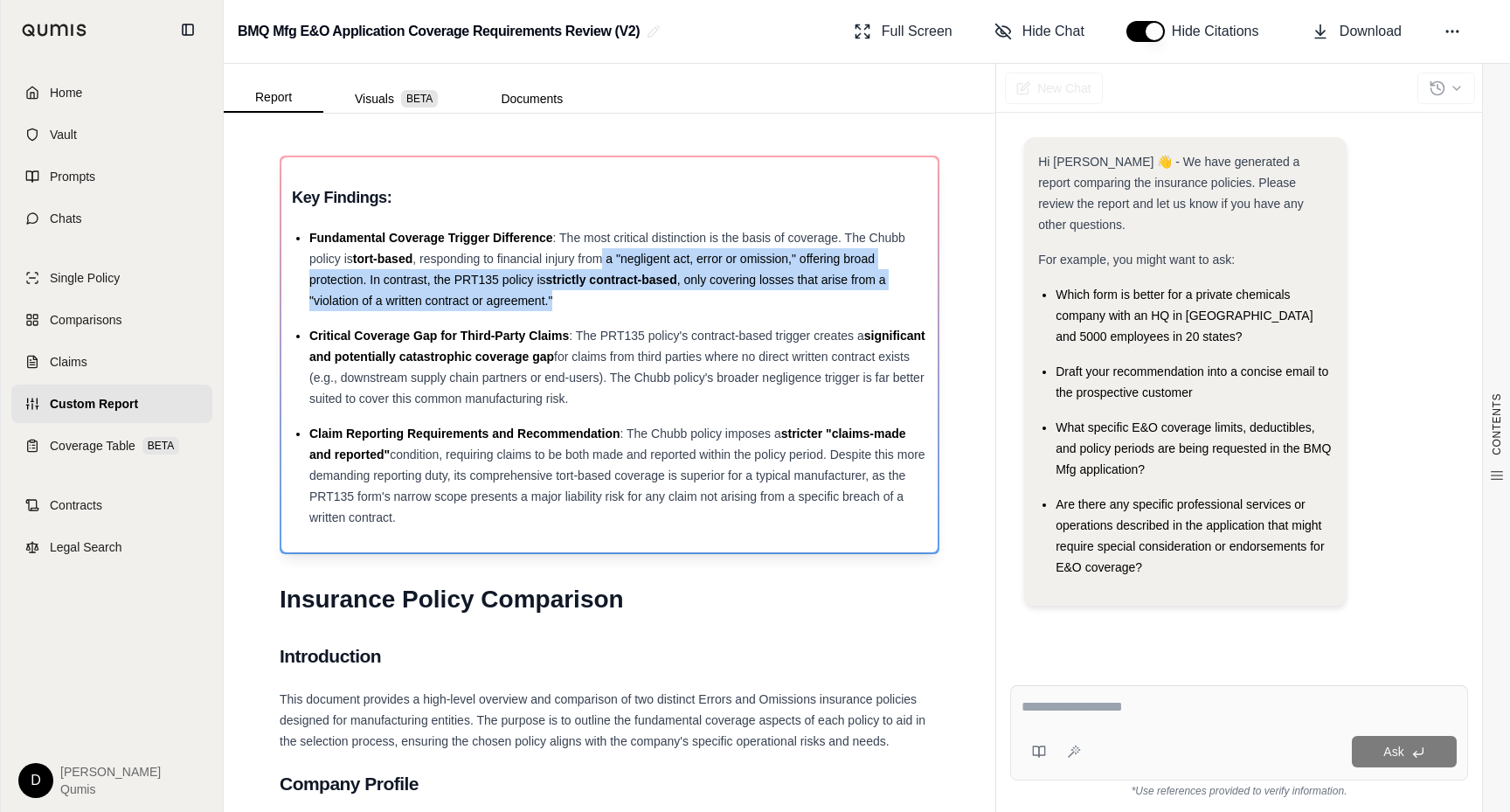
drag, startPoint x: 619, startPoint y: 300, endPoint x: 601, endPoint y: 257, distance: 46.6
click at [601, 257] on div "Fundamental Coverage Trigger Difference : The most critical distinction is the …" at bounding box center [618, 269] width 618 height 84
click at [601, 257] on span ", responding to financial injury from a "negligent act, error or omission," off…" at bounding box center [592, 269] width 566 height 35
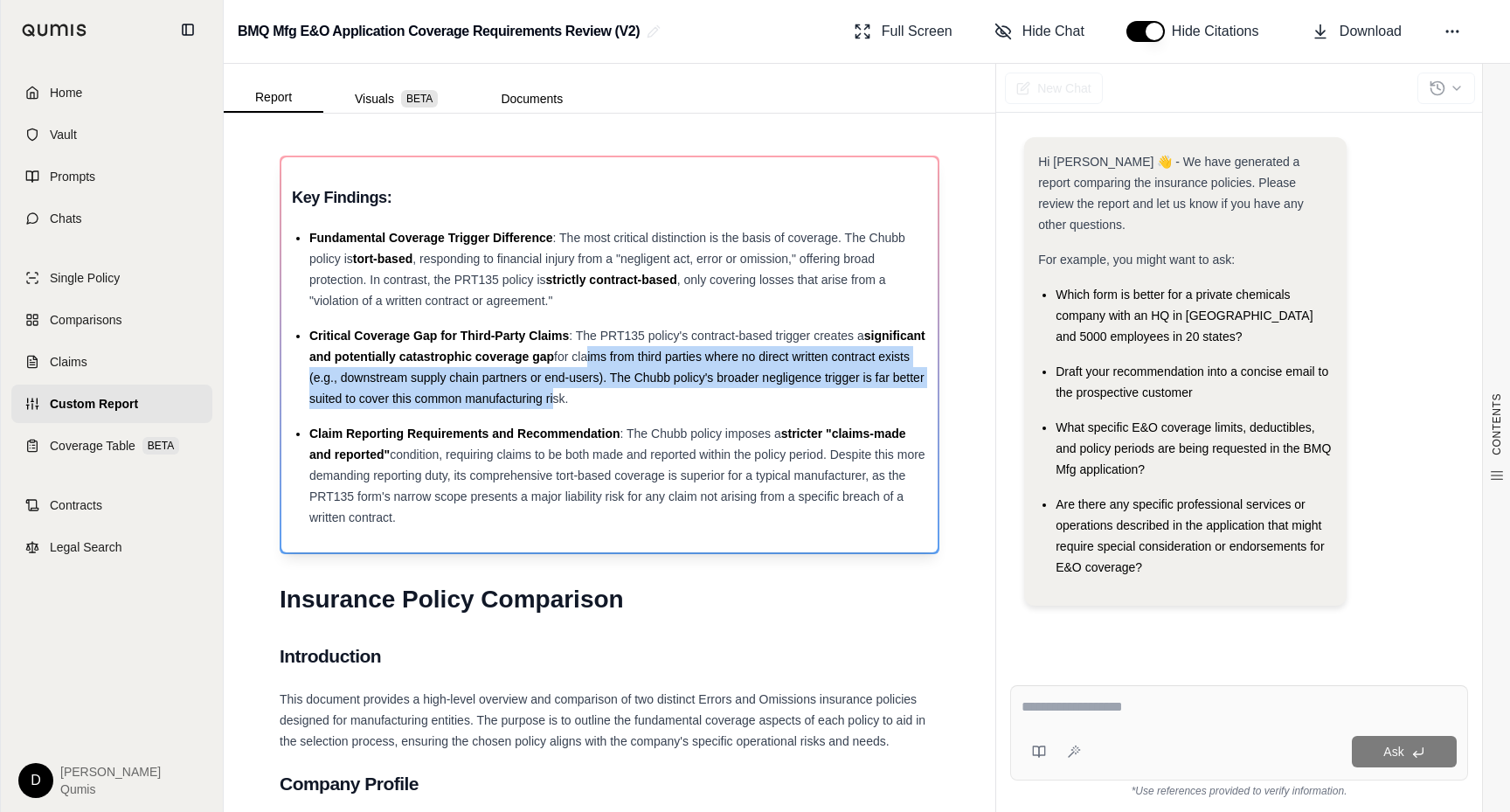
drag, startPoint x: 647, startPoint y: 358, endPoint x: 652, endPoint y: 391, distance: 33.4
click at [652, 393] on span "for claims from third parties where no direct written contract exists (e.g., do…" at bounding box center [617, 377] width 616 height 56
click at [652, 391] on div "Critical Coverage Gap for Third-Party Claims : The PRT135 policy's contract-bas…" at bounding box center [618, 368] width 618 height 84
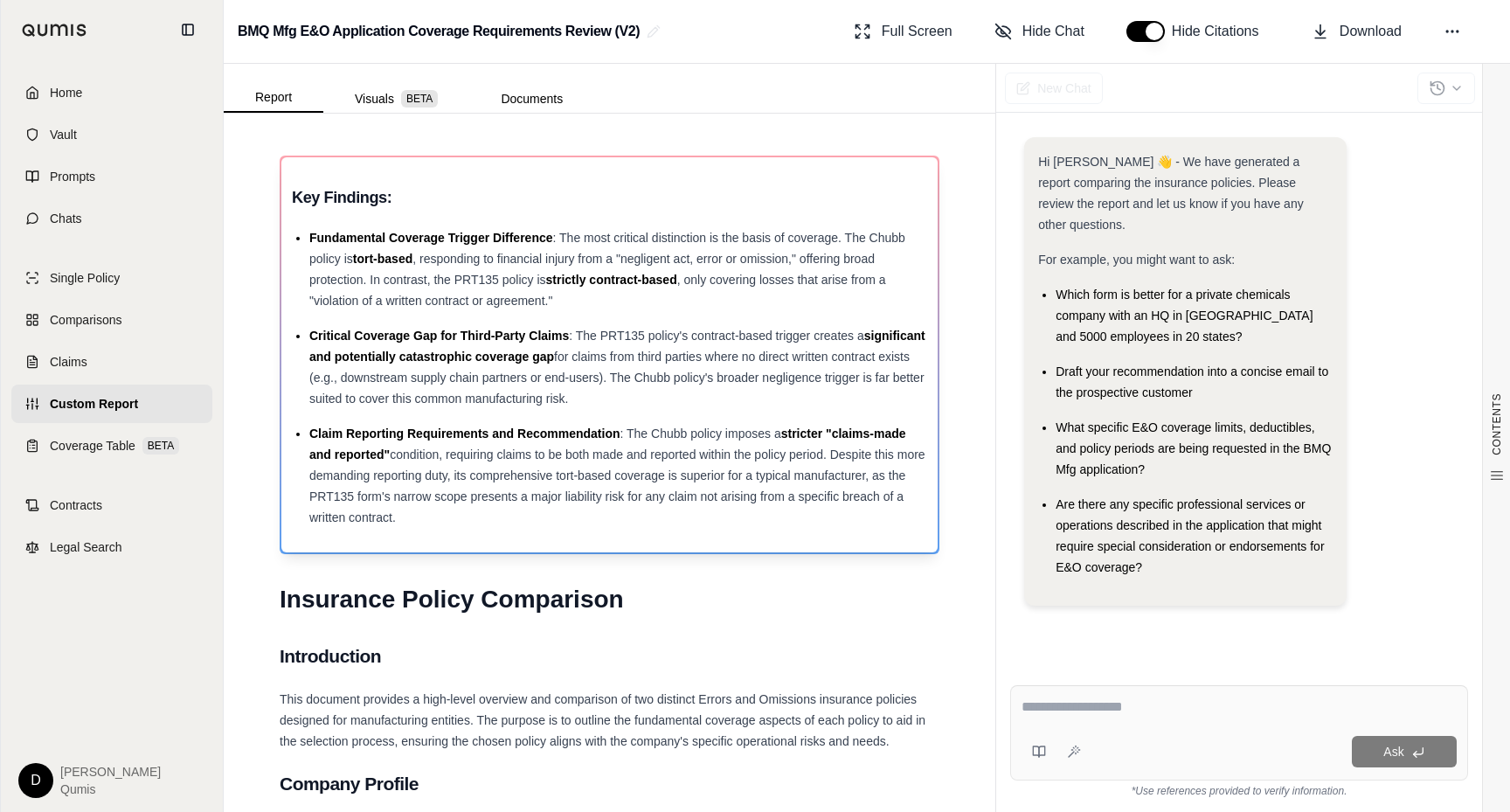
drag, startPoint x: 717, startPoint y: 394, endPoint x: 689, endPoint y: 338, distance: 62.6
click at [689, 338] on div "Critical Coverage Gap for Third-Party Claims : The PRT135 policy's contract-bas…" at bounding box center [618, 368] width 618 height 84
click at [689, 338] on span ": The PRT135 policy's contract-based trigger creates a" at bounding box center [716, 335] width 296 height 14
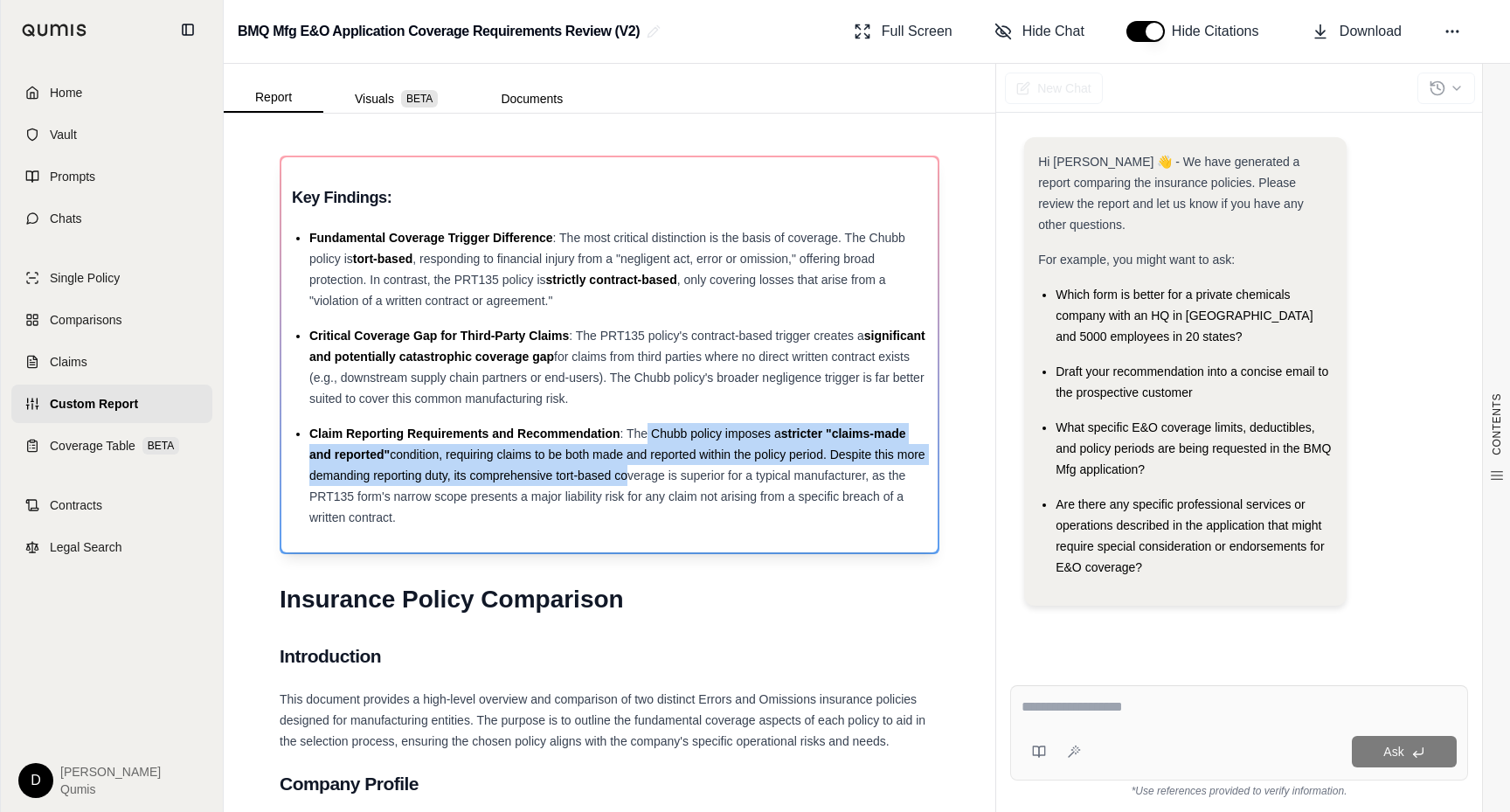
drag, startPoint x: 647, startPoint y: 429, endPoint x: 649, endPoint y: 485, distance: 56.0
click at [649, 485] on div "Claim Reporting Requirements and Recommendation : The Chubb policy imposes a st…" at bounding box center [618, 476] width 618 height 105
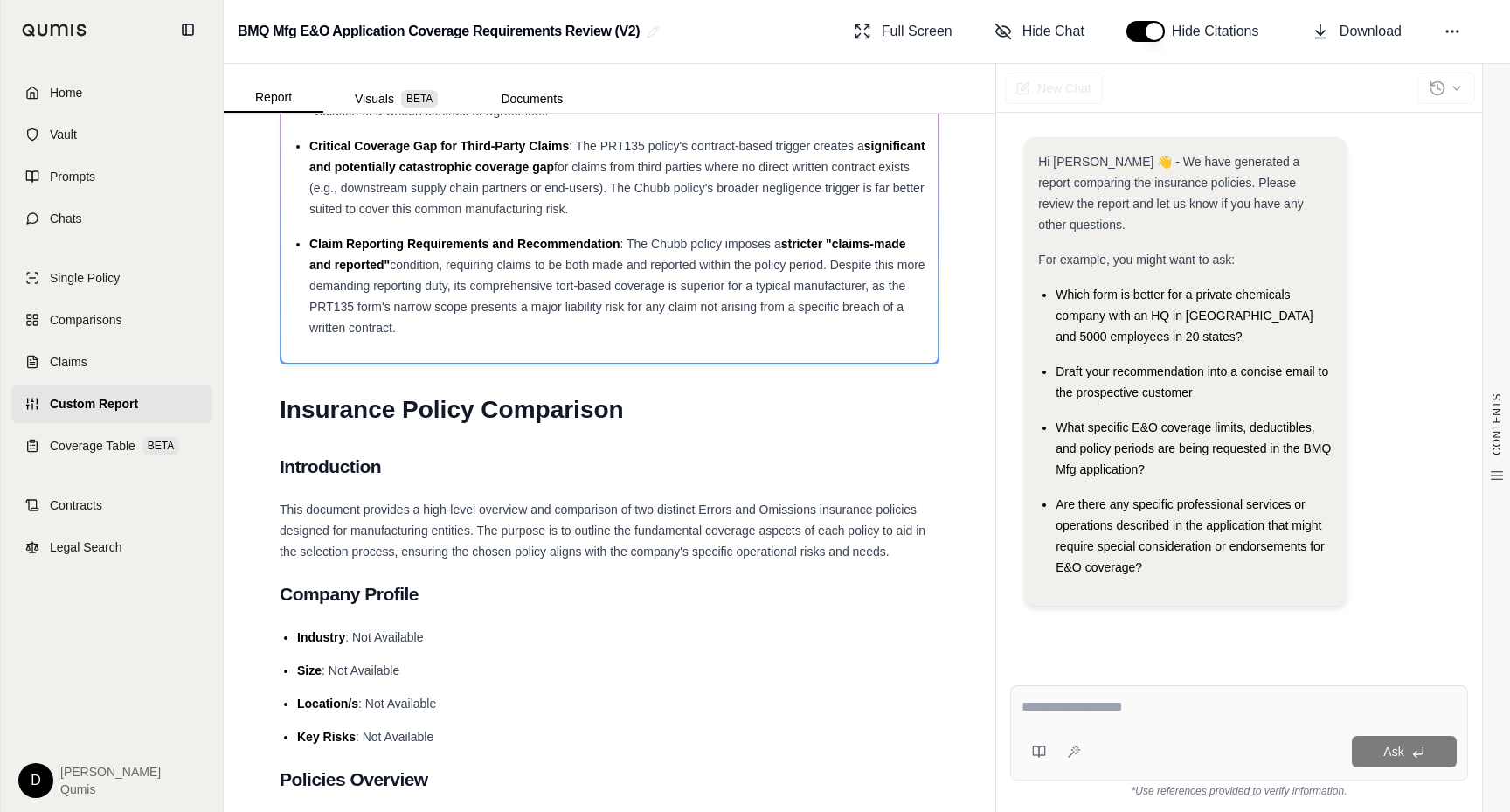
scroll to position [287, 0]
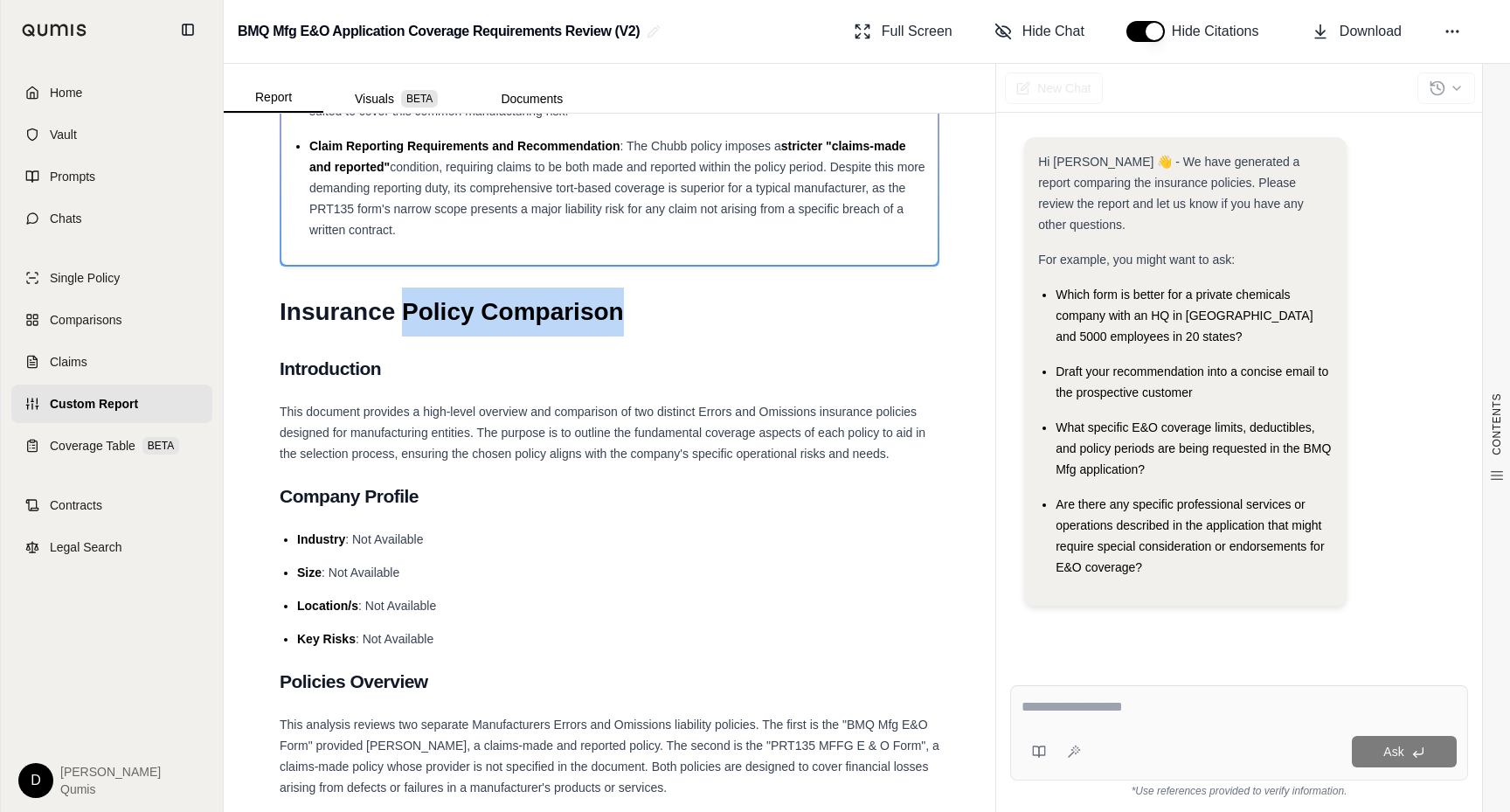
drag, startPoint x: 409, startPoint y: 310, endPoint x: 647, endPoint y: 311, distance: 238.0
click at [646, 311] on h1 "Insurance Policy Comparison" at bounding box center [609, 311] width 660 height 49
click at [647, 311] on h1 "Insurance Policy Comparison" at bounding box center [609, 311] width 660 height 49
drag, startPoint x: 633, startPoint y: 314, endPoint x: 267, endPoint y: 316, distance: 366.0
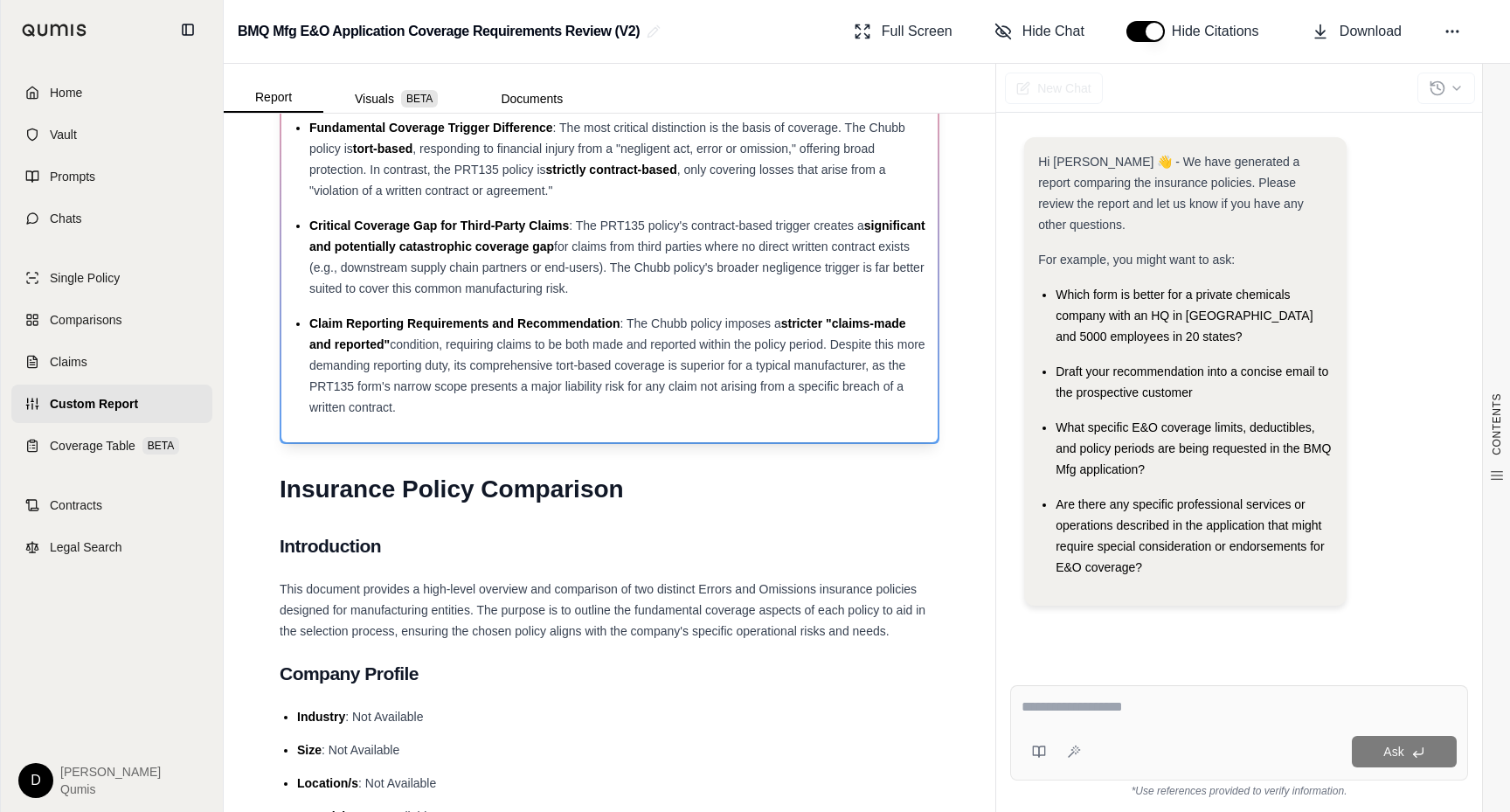
scroll to position [0, 0]
